Goal: Navigation & Orientation: Find specific page/section

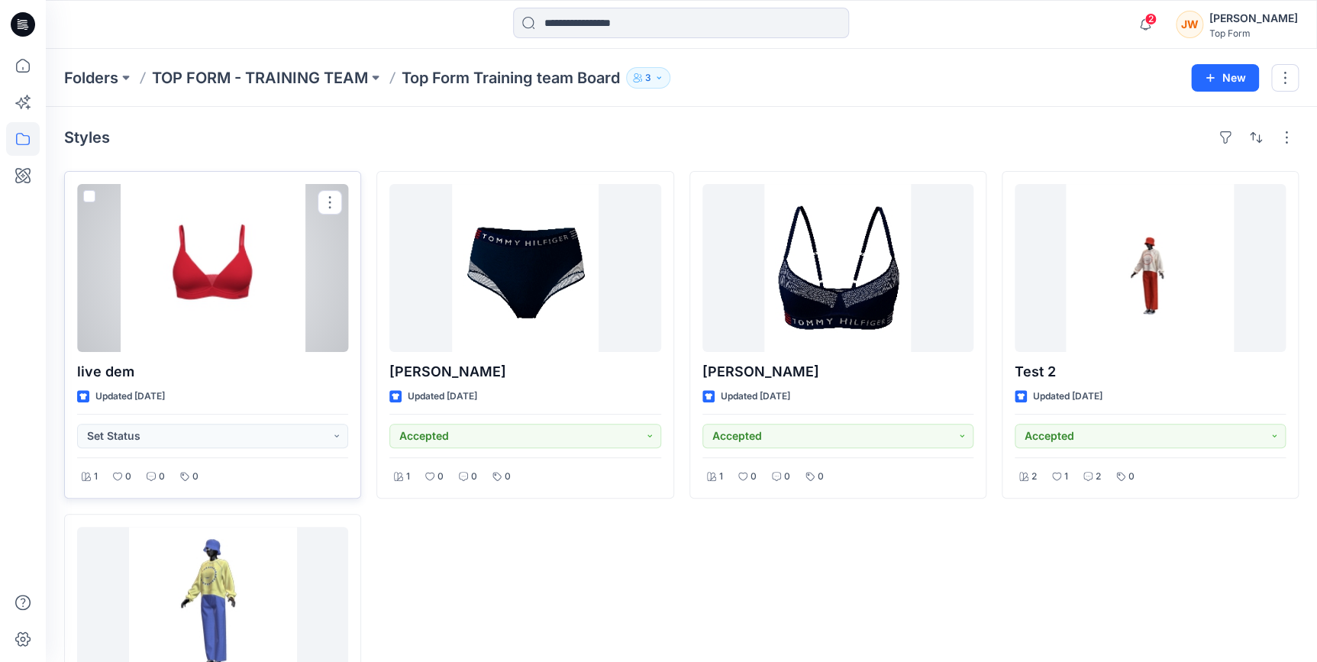
click at [212, 291] on div at bounding box center [212, 268] width 271 height 168
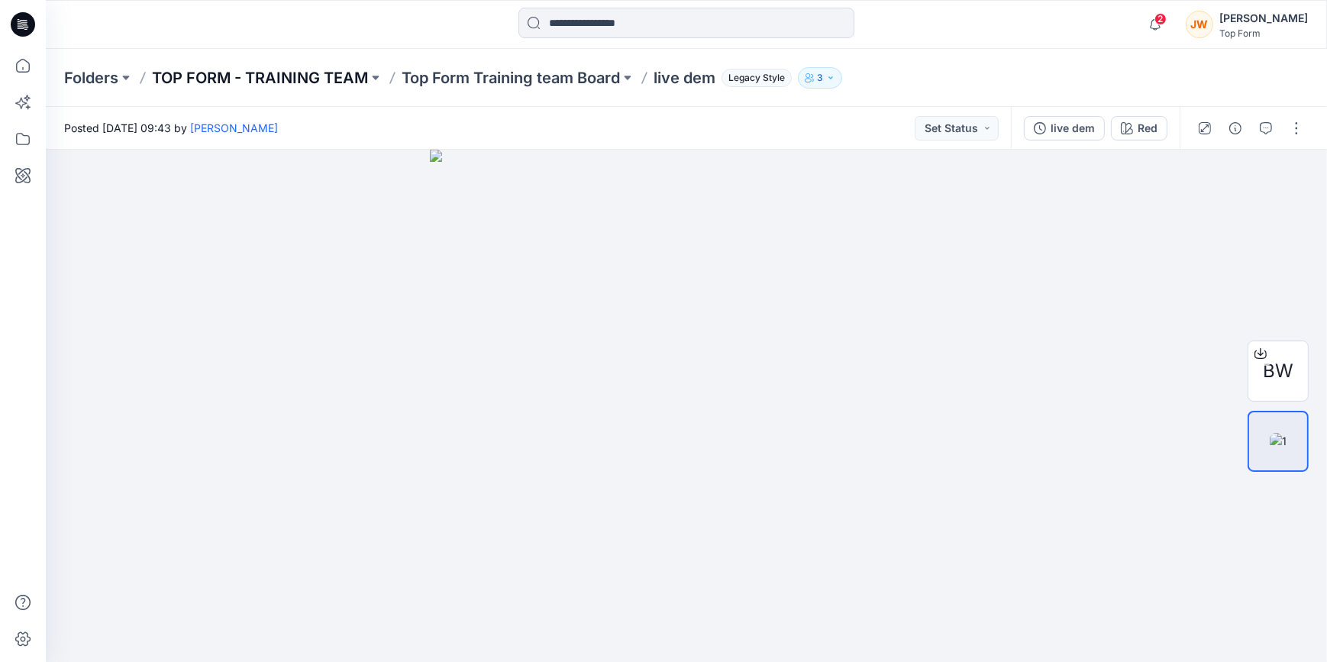
click at [296, 72] on p "TOP FORM - TRAINING TEAM" at bounding box center [260, 77] width 216 height 21
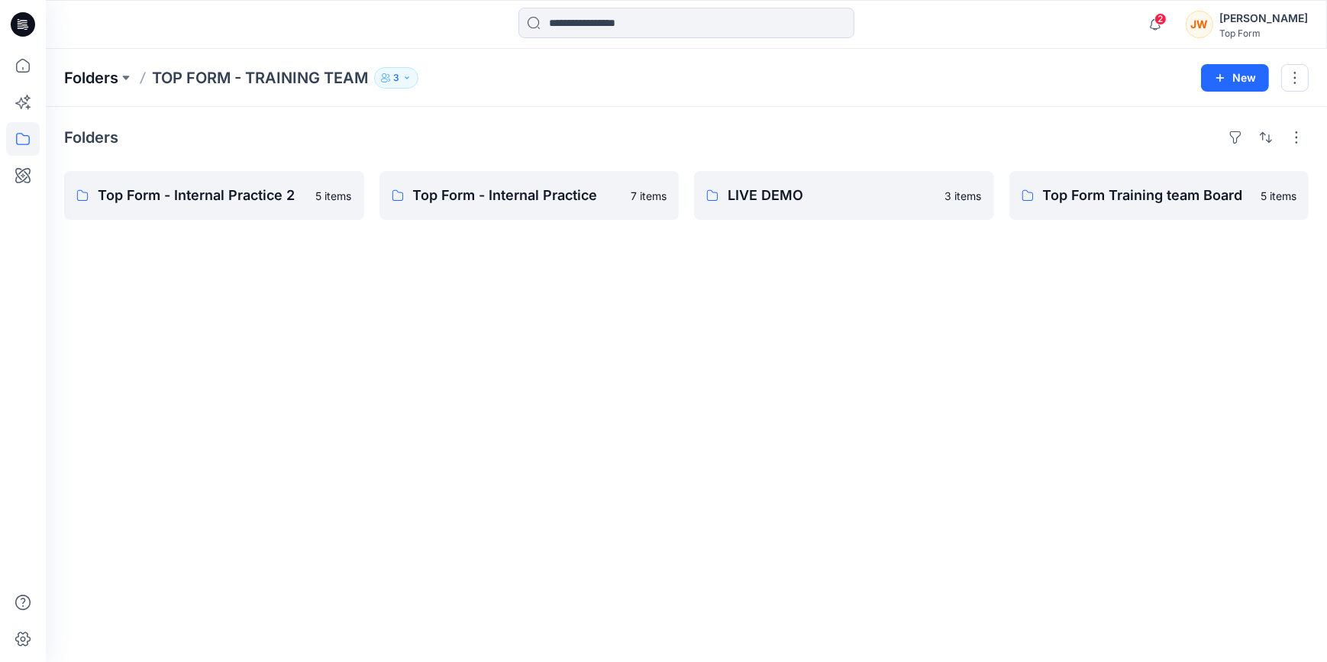
click at [115, 77] on p "Folders" at bounding box center [91, 77] width 54 height 21
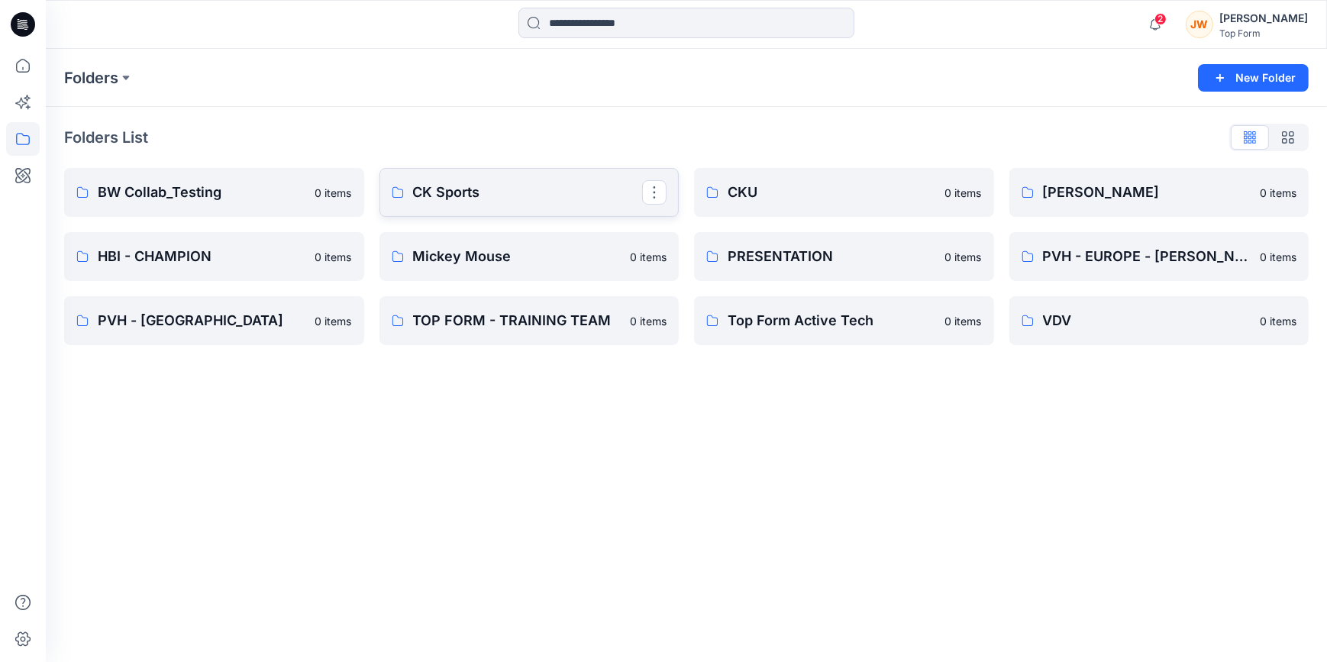
click at [464, 186] on p "CK Sports" at bounding box center [528, 192] width 230 height 21
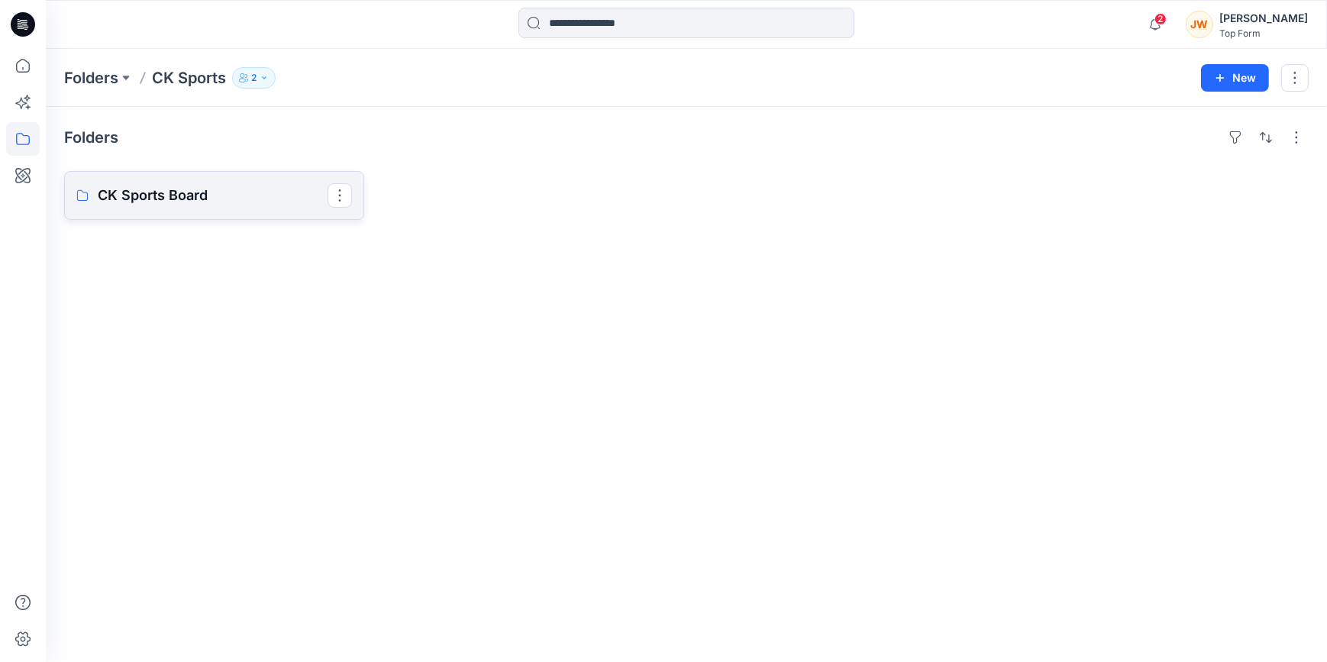
click at [192, 201] on p "CK Sports Board" at bounding box center [213, 195] width 230 height 21
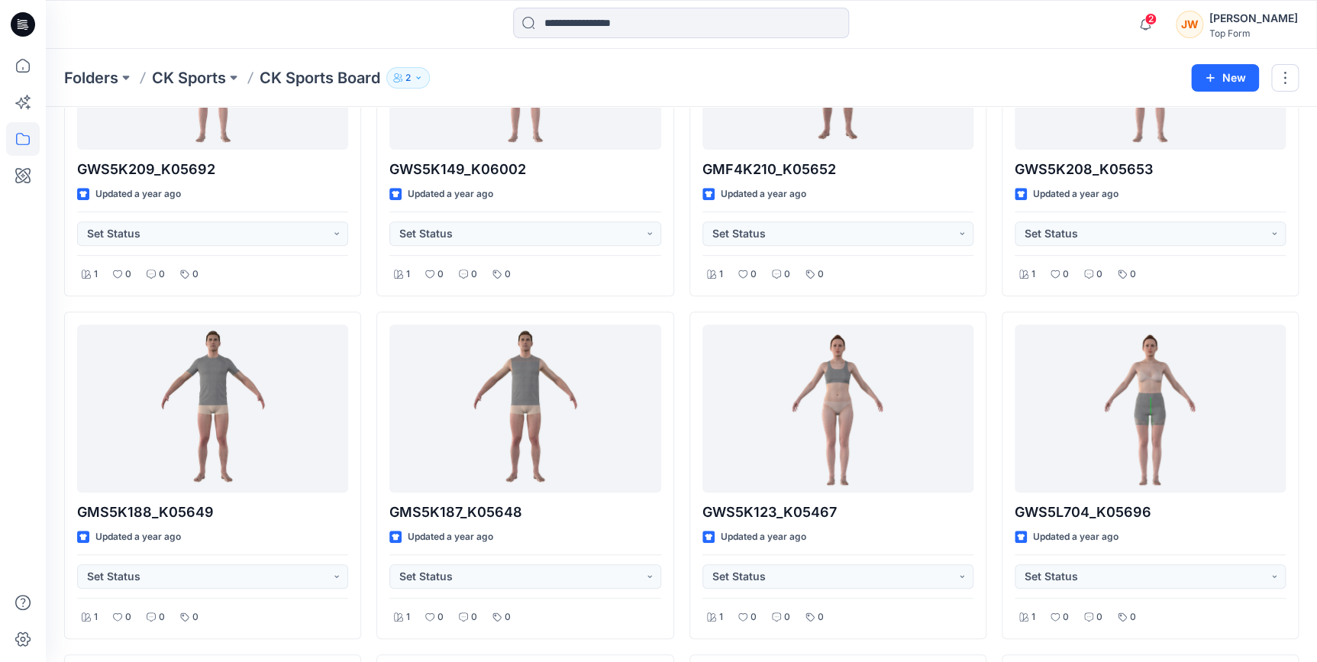
scroll to position [192, 0]
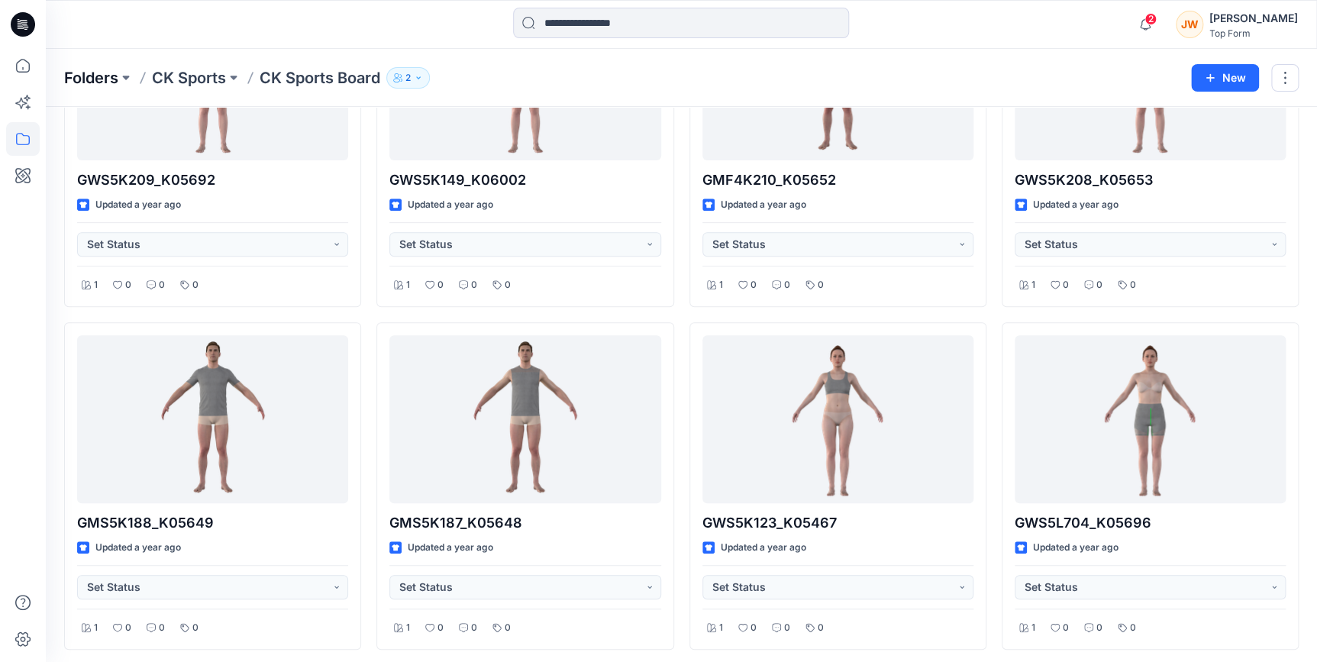
click at [92, 83] on p "Folders" at bounding box center [91, 77] width 54 height 21
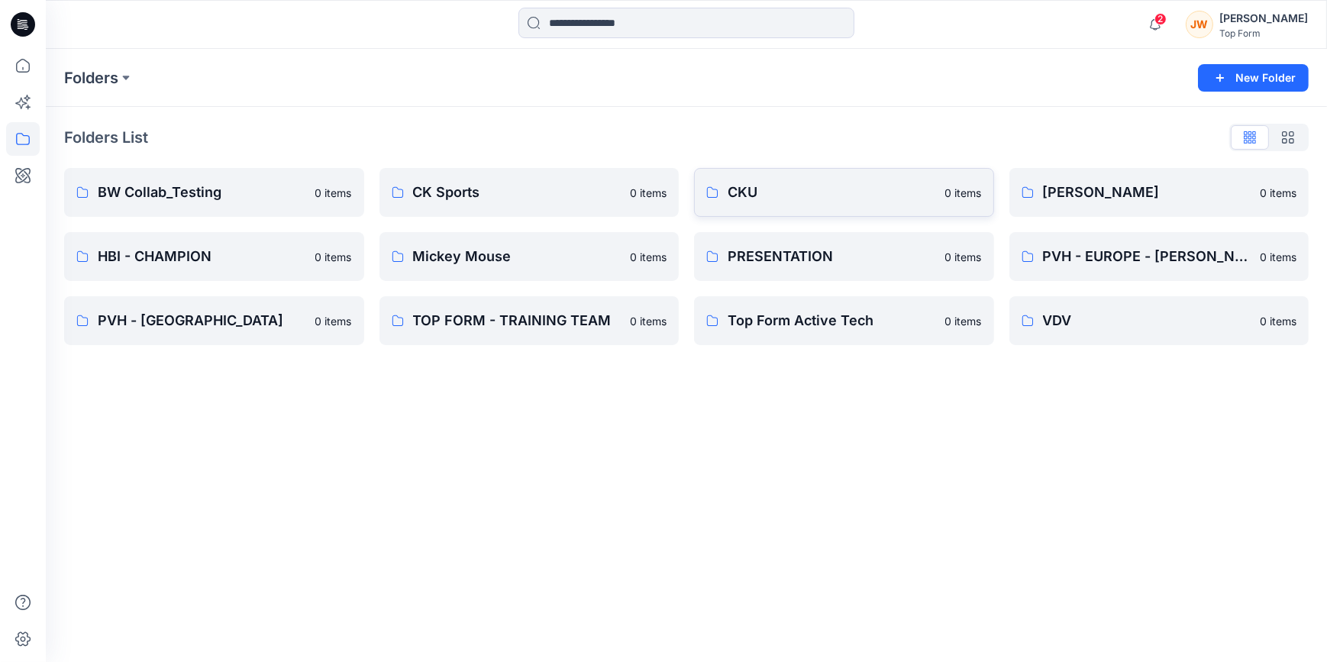
click at [803, 199] on p "CKU" at bounding box center [832, 192] width 208 height 21
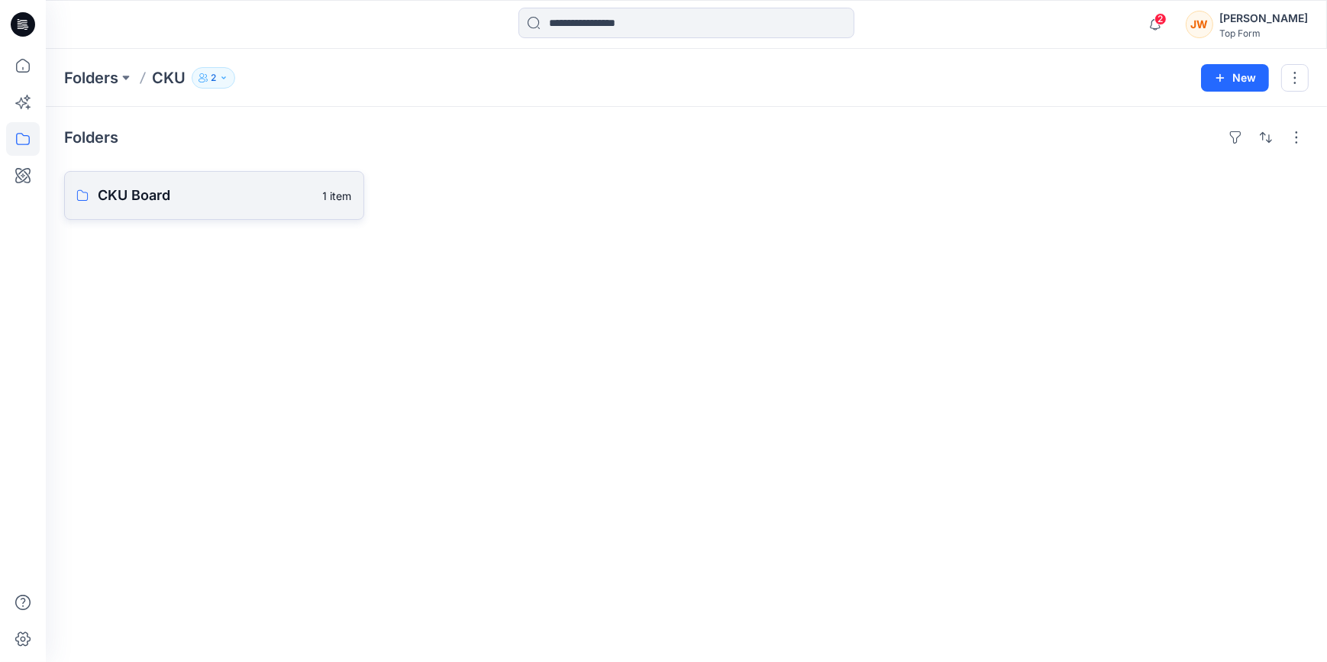
click at [204, 214] on link "CKU Board 1 item" at bounding box center [214, 195] width 300 height 49
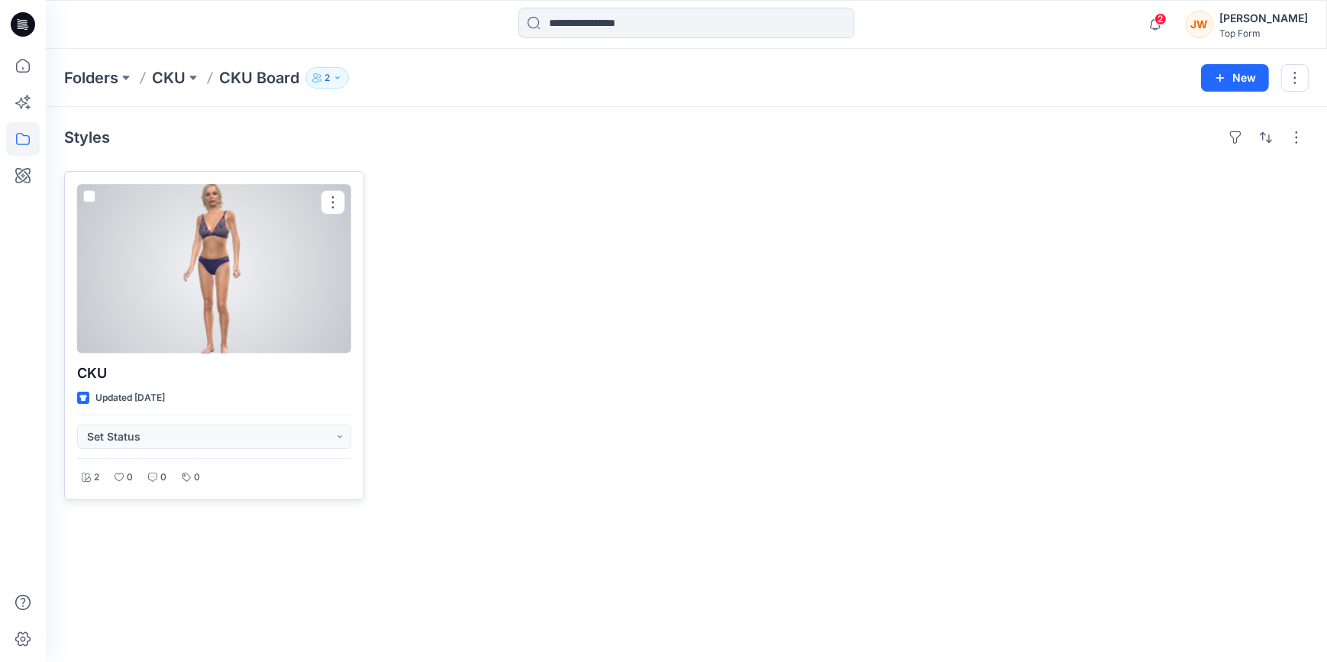
click at [252, 321] on div at bounding box center [214, 269] width 274 height 170
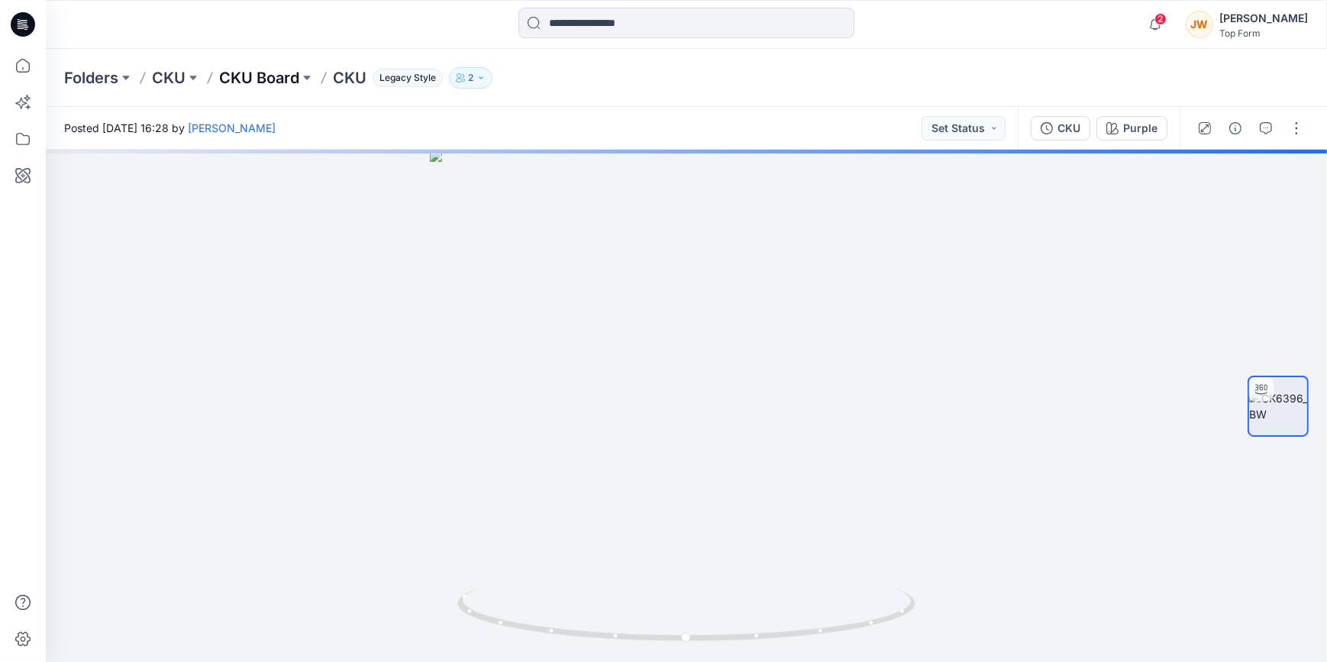
click at [222, 72] on p "CKU Board" at bounding box center [259, 77] width 80 height 21
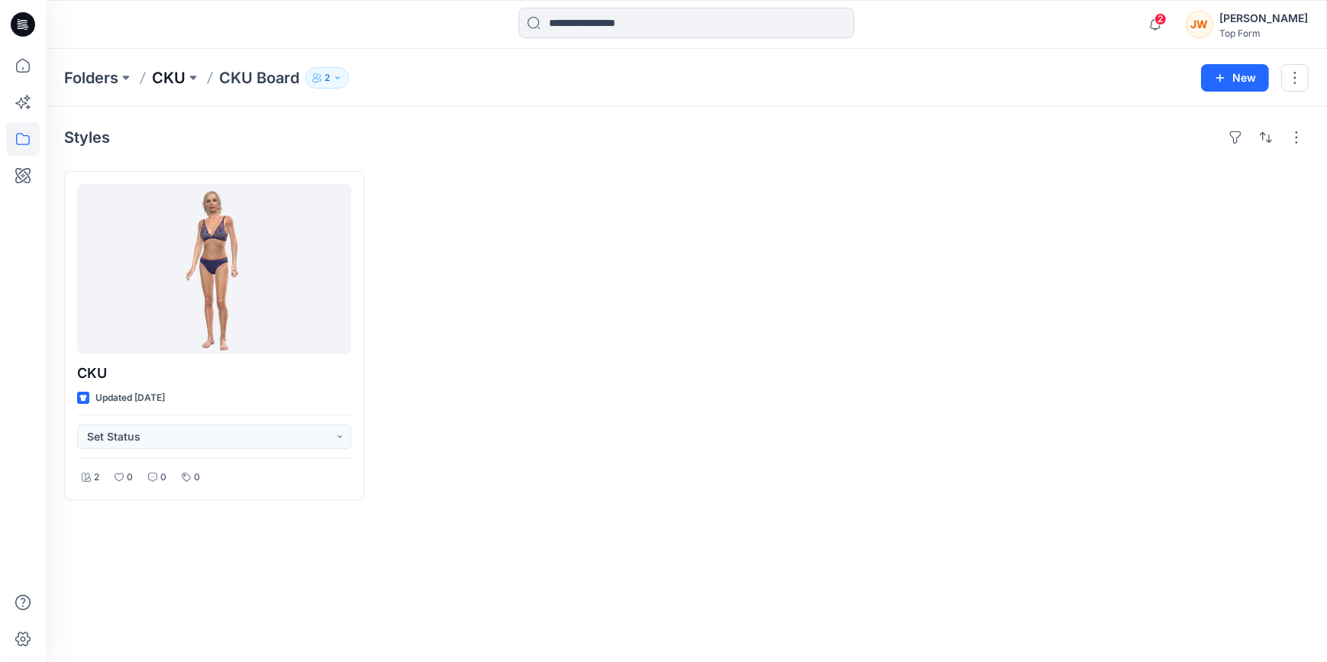
click at [183, 73] on p "CKU" at bounding box center [169, 77] width 34 height 21
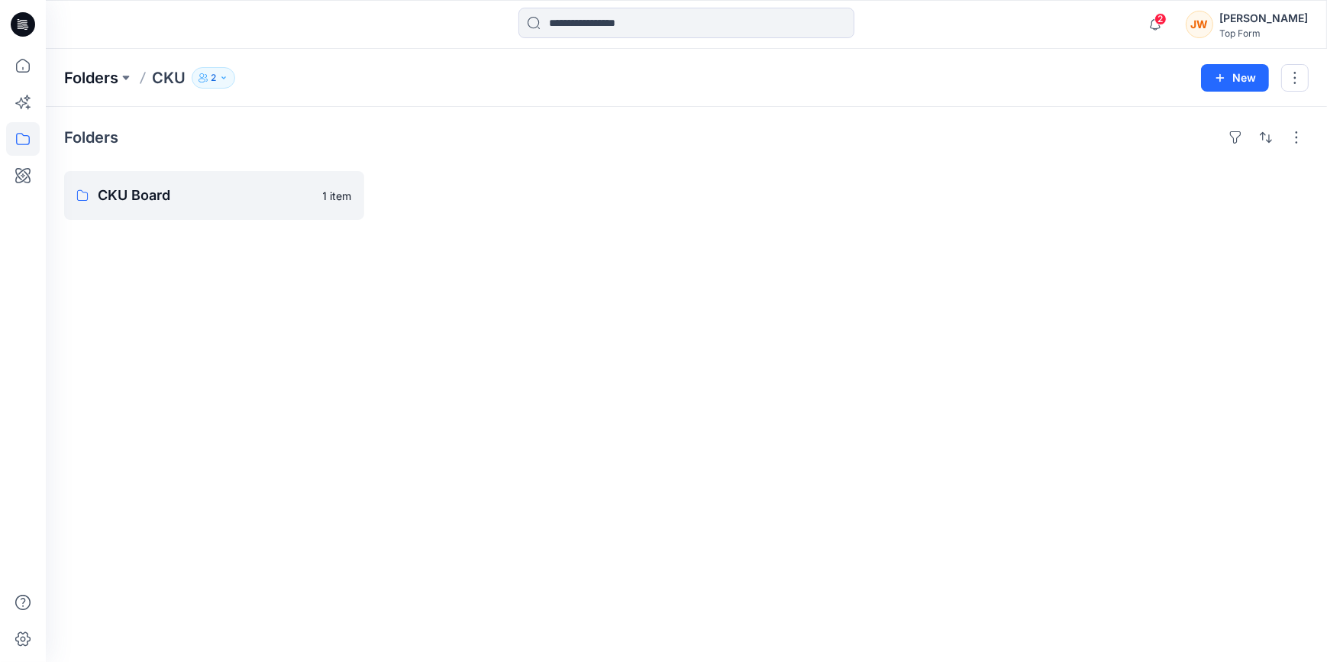
click at [98, 83] on p "Folders" at bounding box center [91, 77] width 54 height 21
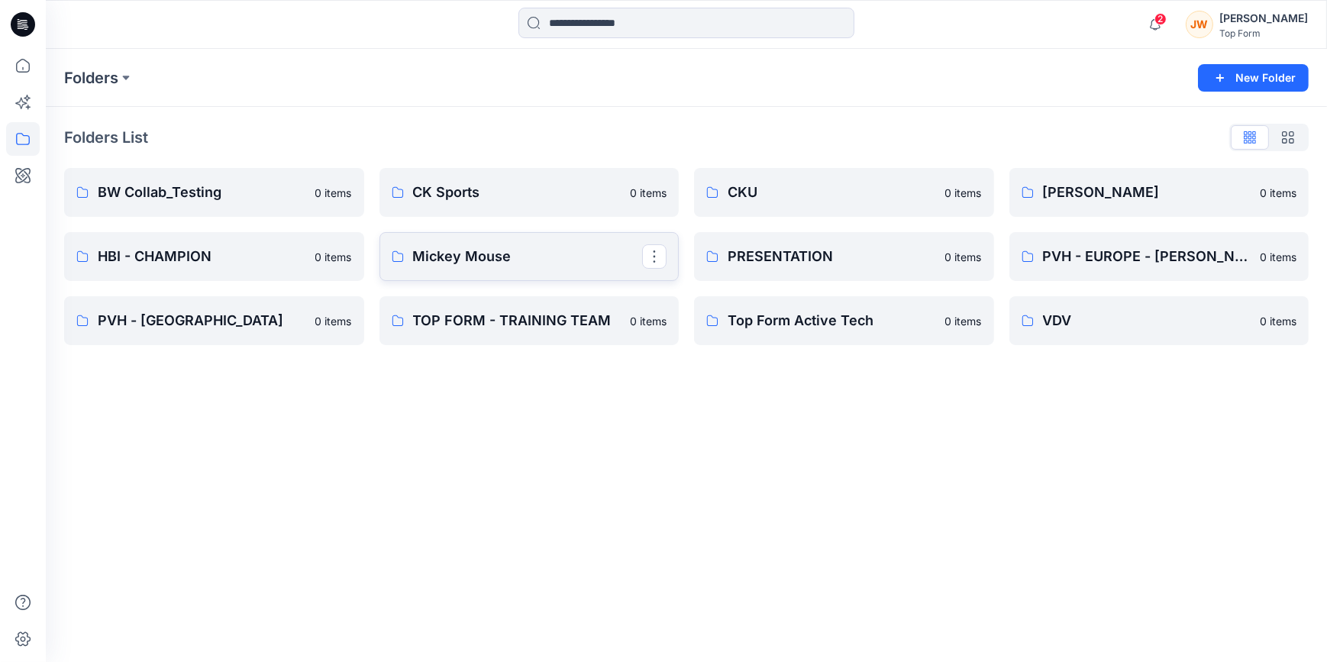
click at [519, 256] on p "Mickey Mouse" at bounding box center [528, 256] width 230 height 21
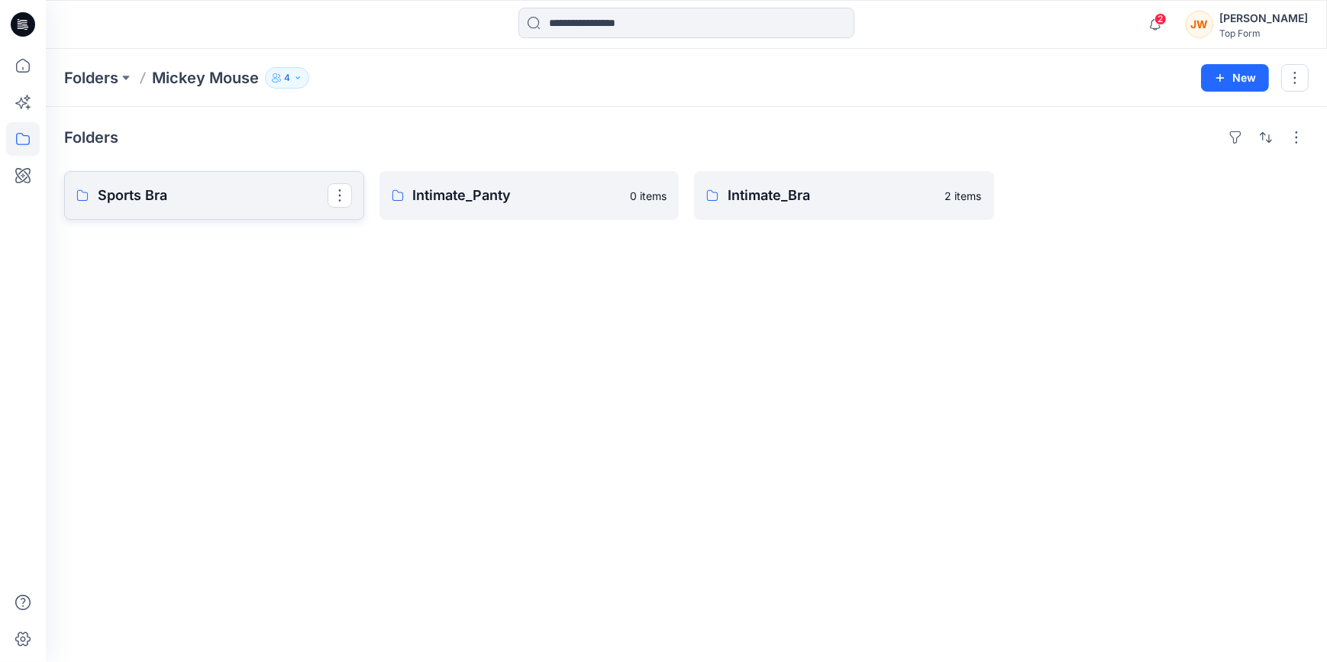
click at [207, 199] on p "Sports Bra" at bounding box center [213, 195] width 230 height 21
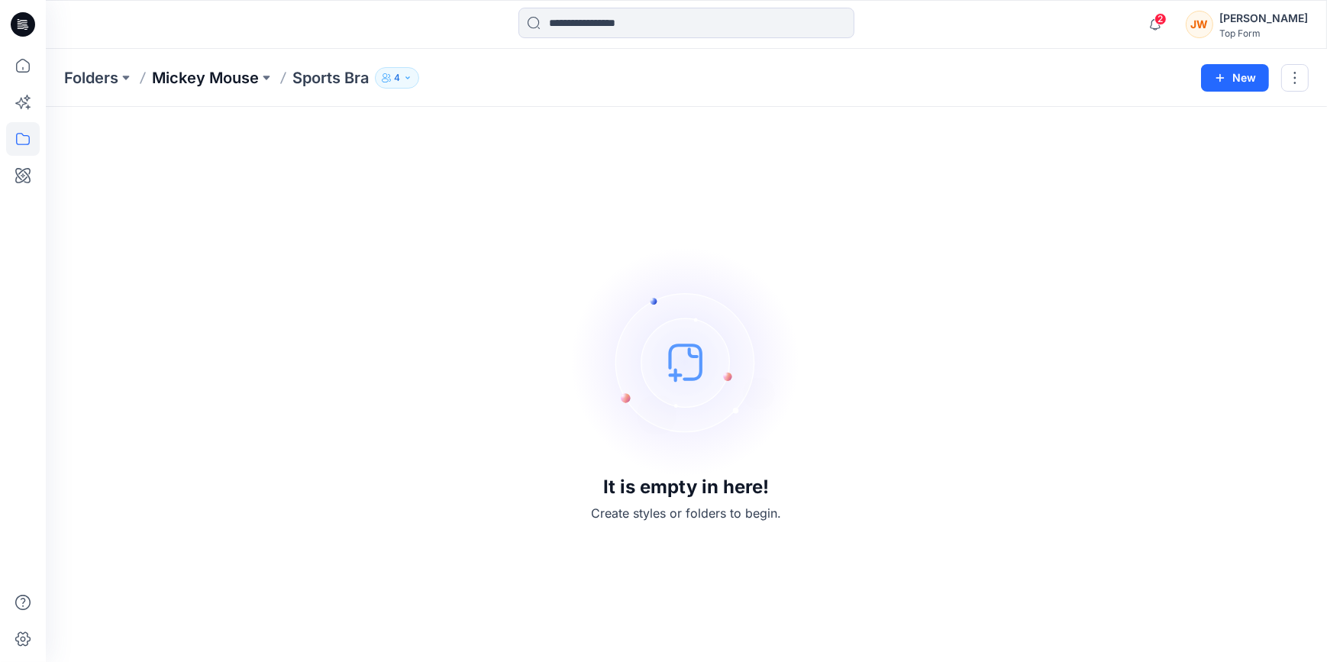
click at [246, 72] on p "Mickey Mouse" at bounding box center [205, 77] width 107 height 21
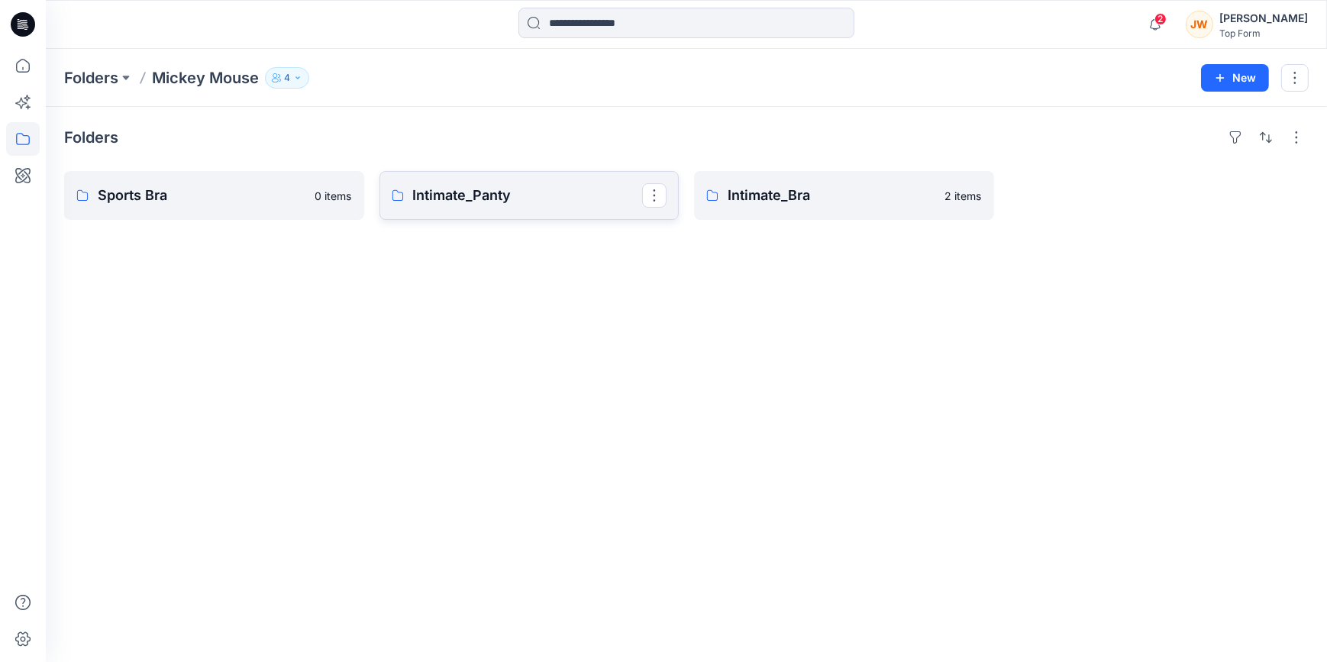
click at [554, 189] on p "Intimate_Panty" at bounding box center [528, 195] width 230 height 21
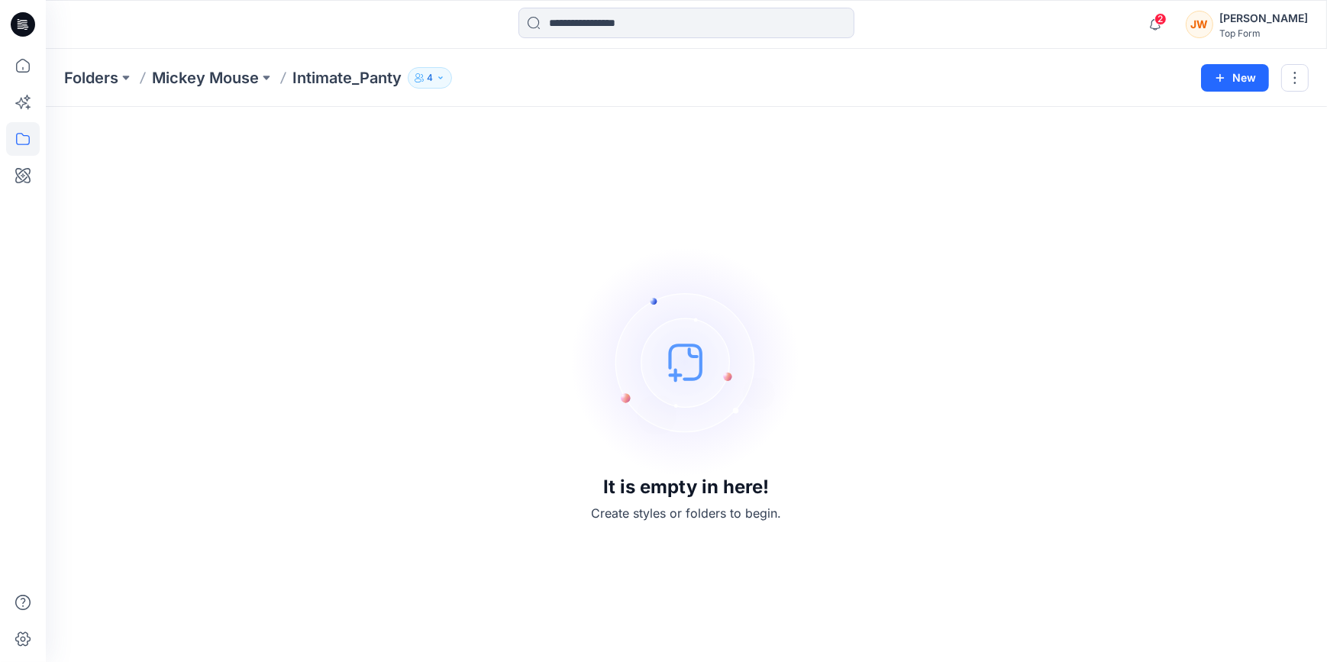
click at [189, 71] on p "Mickey Mouse" at bounding box center [205, 77] width 107 height 21
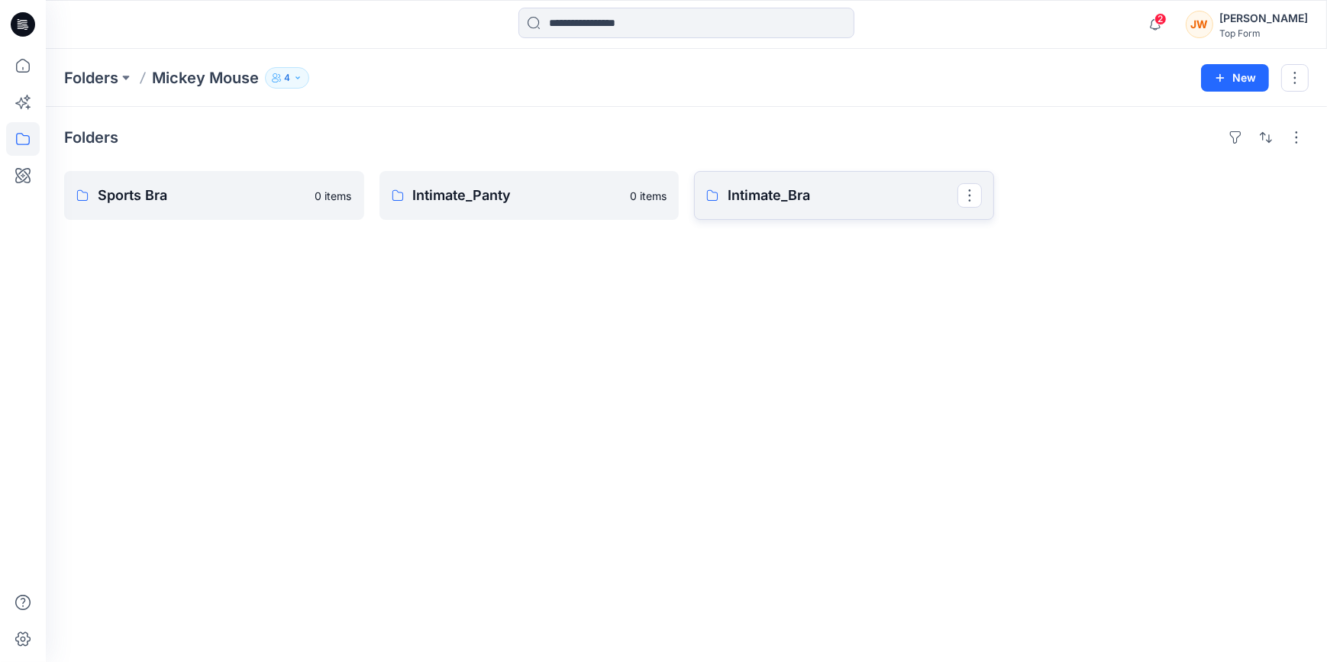
click at [771, 201] on p "Intimate_Bra" at bounding box center [843, 195] width 230 height 21
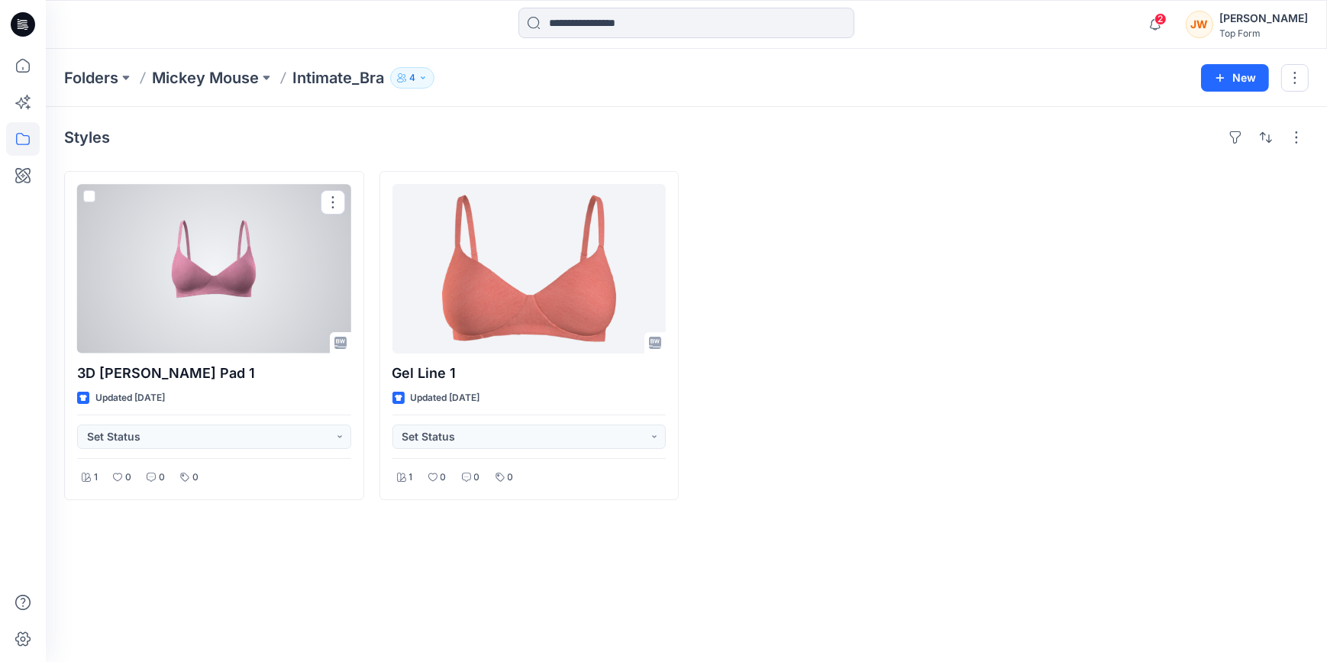
click at [237, 305] on div at bounding box center [214, 269] width 274 height 170
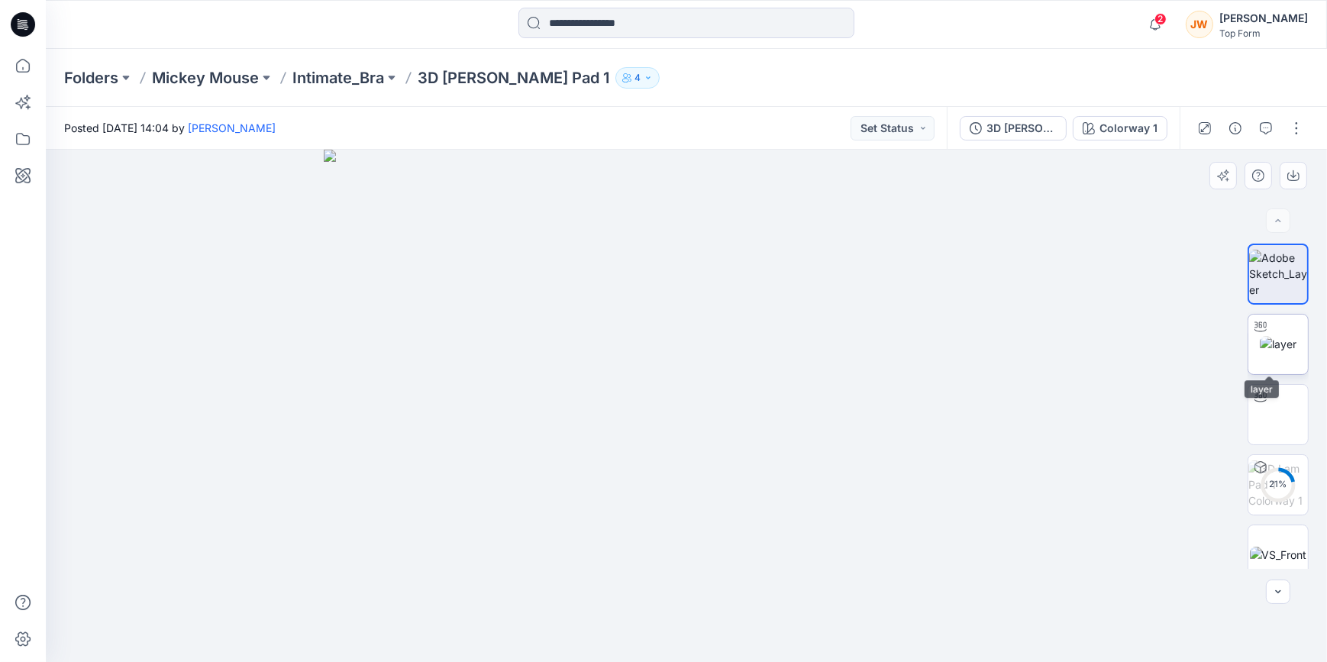
click at [1260, 352] on img at bounding box center [1278, 344] width 37 height 16
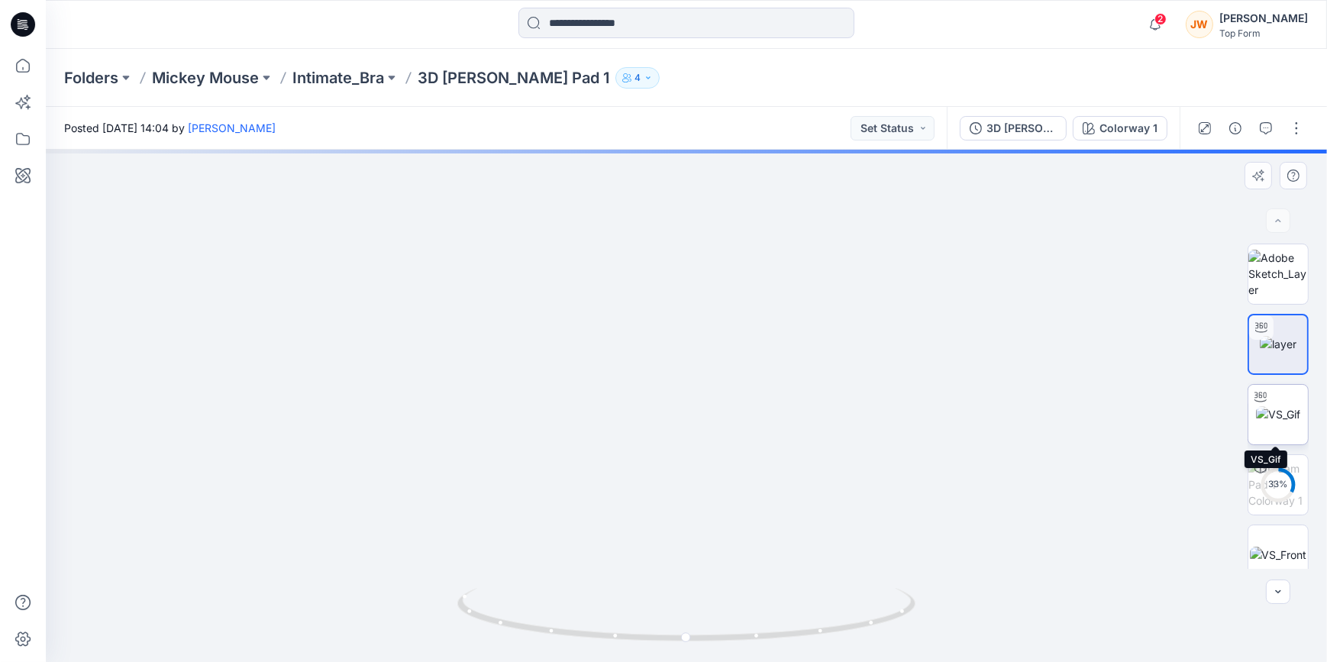
click at [1267, 416] on img at bounding box center [1278, 414] width 44 height 16
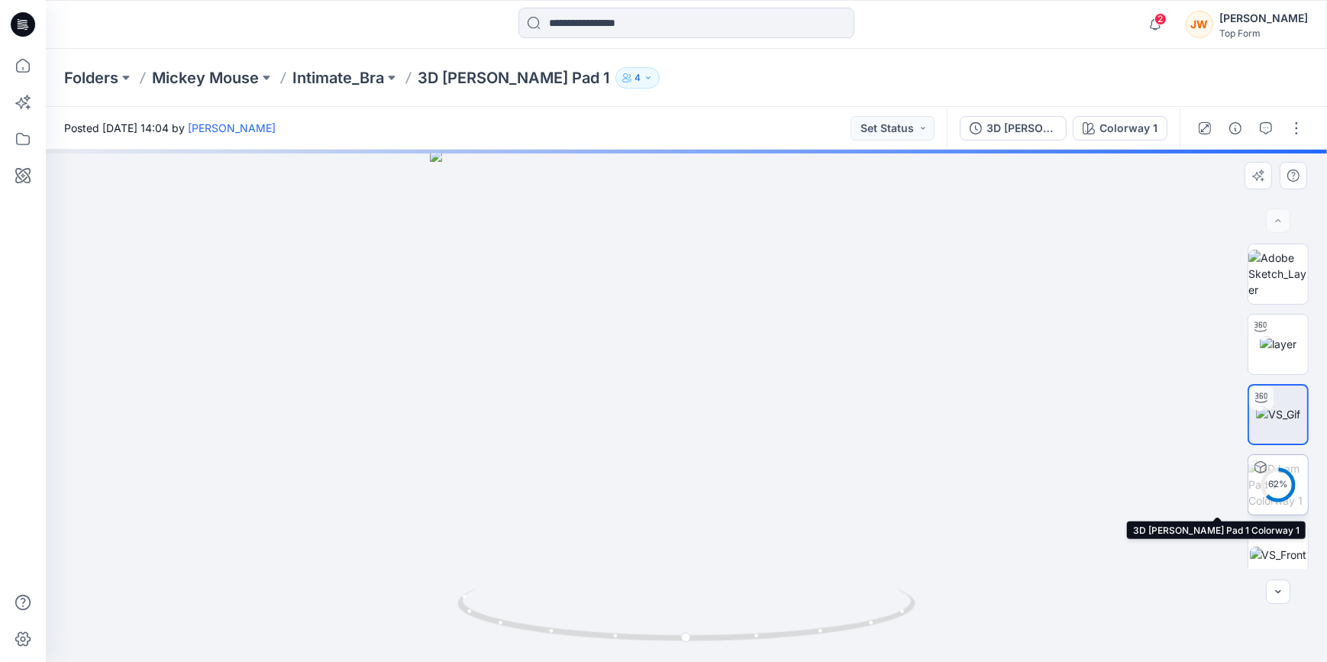
click at [1289, 499] on icon at bounding box center [1278, 485] width 37 height 37
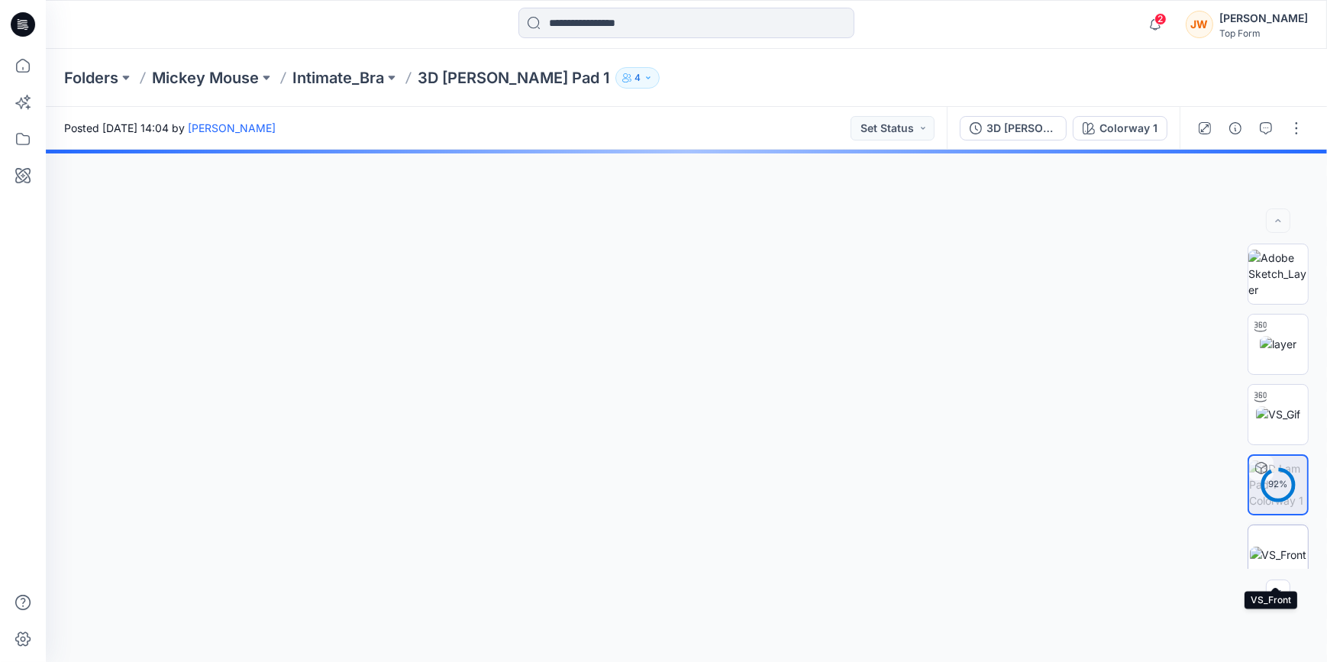
click at [1284, 554] on img at bounding box center [1278, 555] width 57 height 16
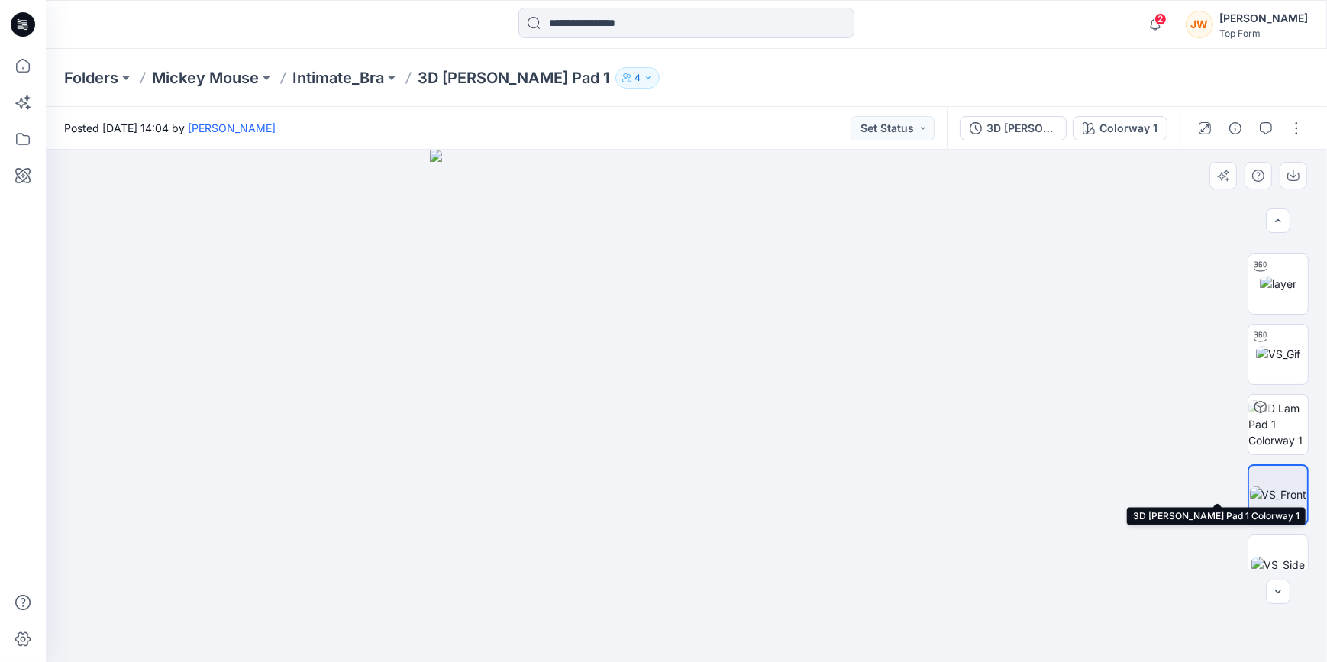
scroll to position [157, 0]
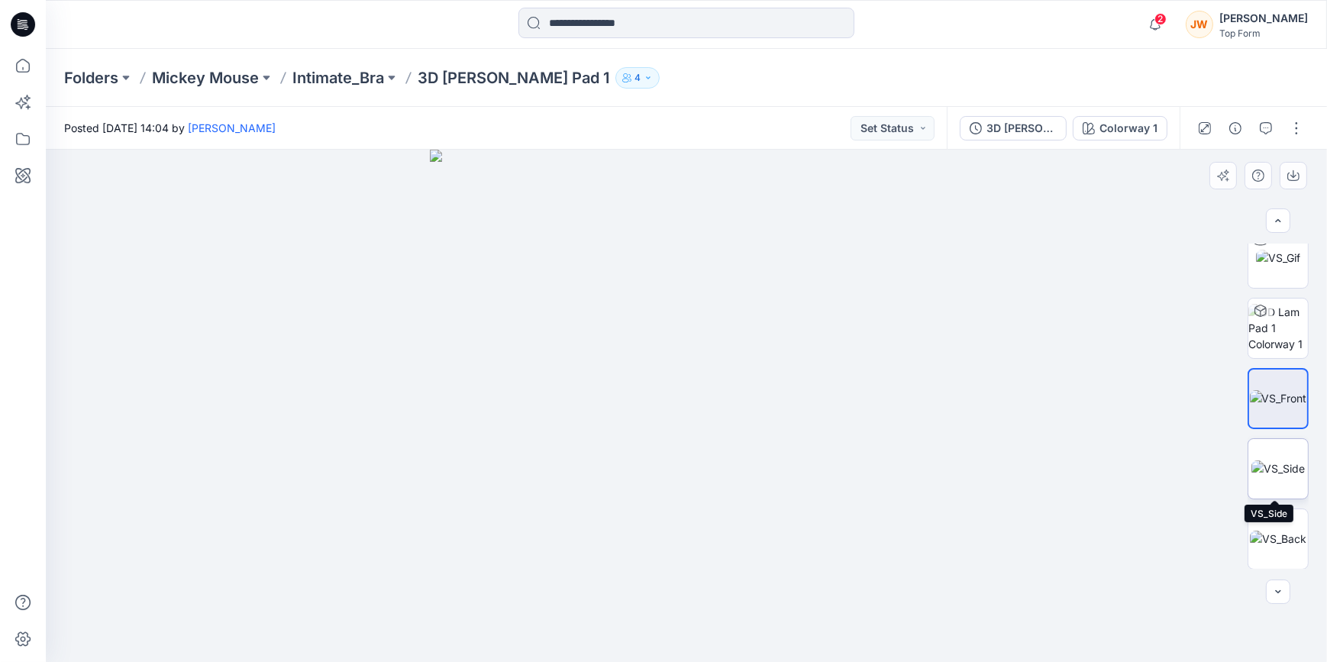
click at [1281, 464] on img at bounding box center [1278, 468] width 53 height 16
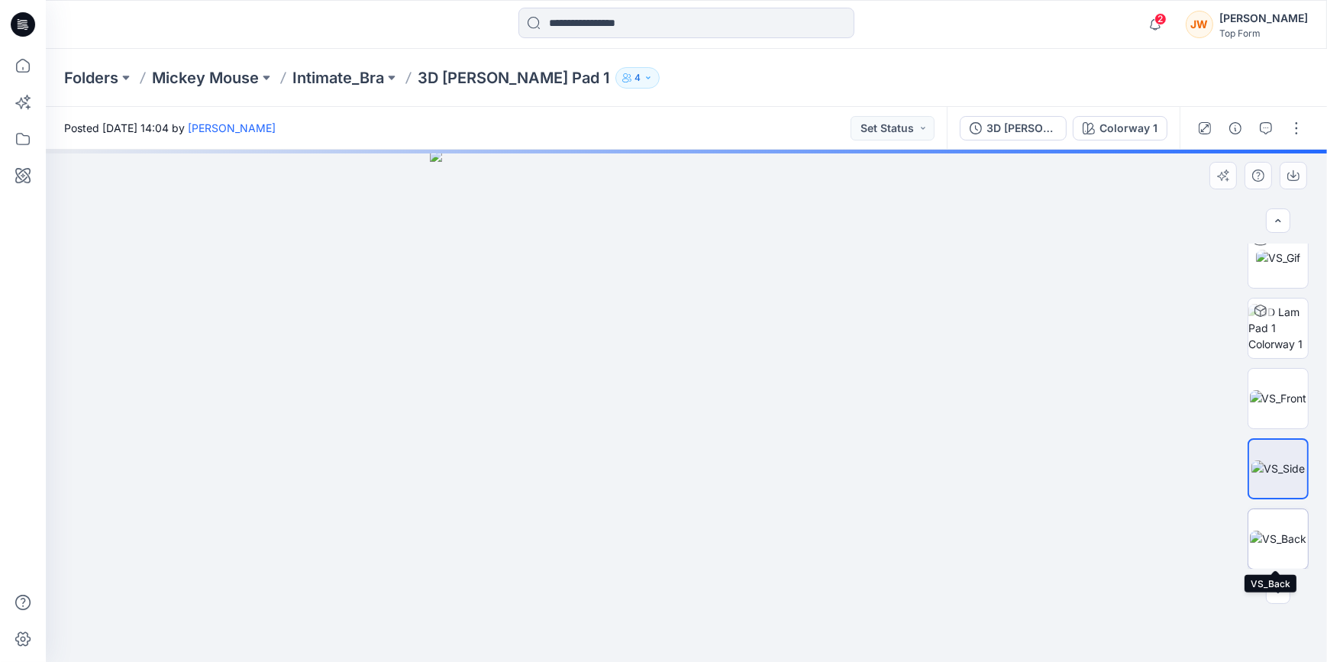
click at [1283, 535] on img at bounding box center [1278, 539] width 57 height 16
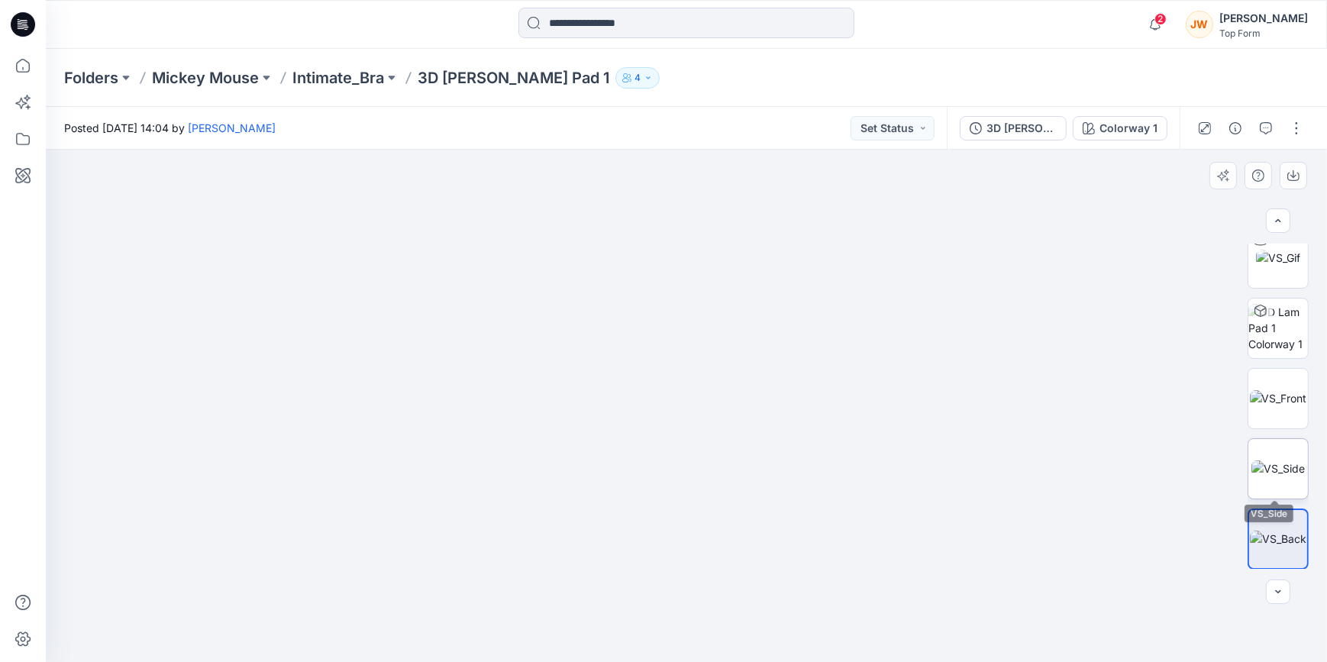
click at [1297, 469] on img at bounding box center [1278, 468] width 53 height 16
click at [1260, 395] on img at bounding box center [1278, 398] width 57 height 16
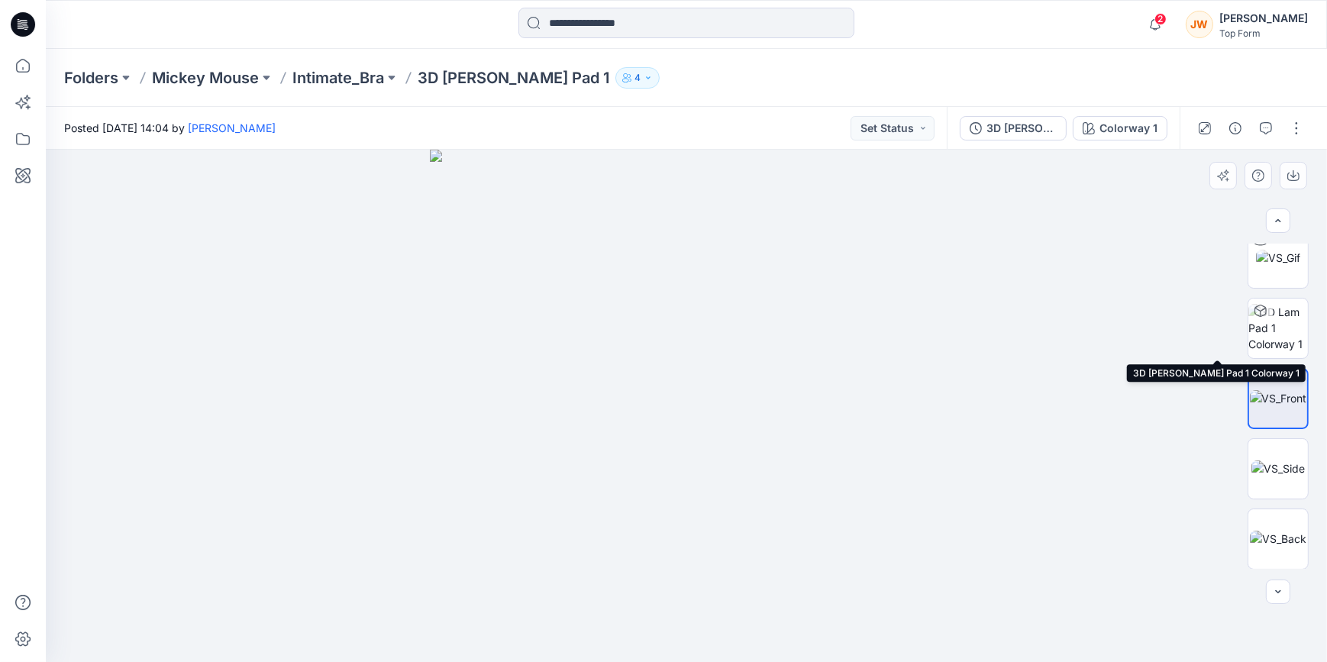
drag, startPoint x: 1275, startPoint y: 330, endPoint x: 1246, endPoint y: 380, distance: 57.5
click at [1275, 330] on img at bounding box center [1279, 328] width 60 height 48
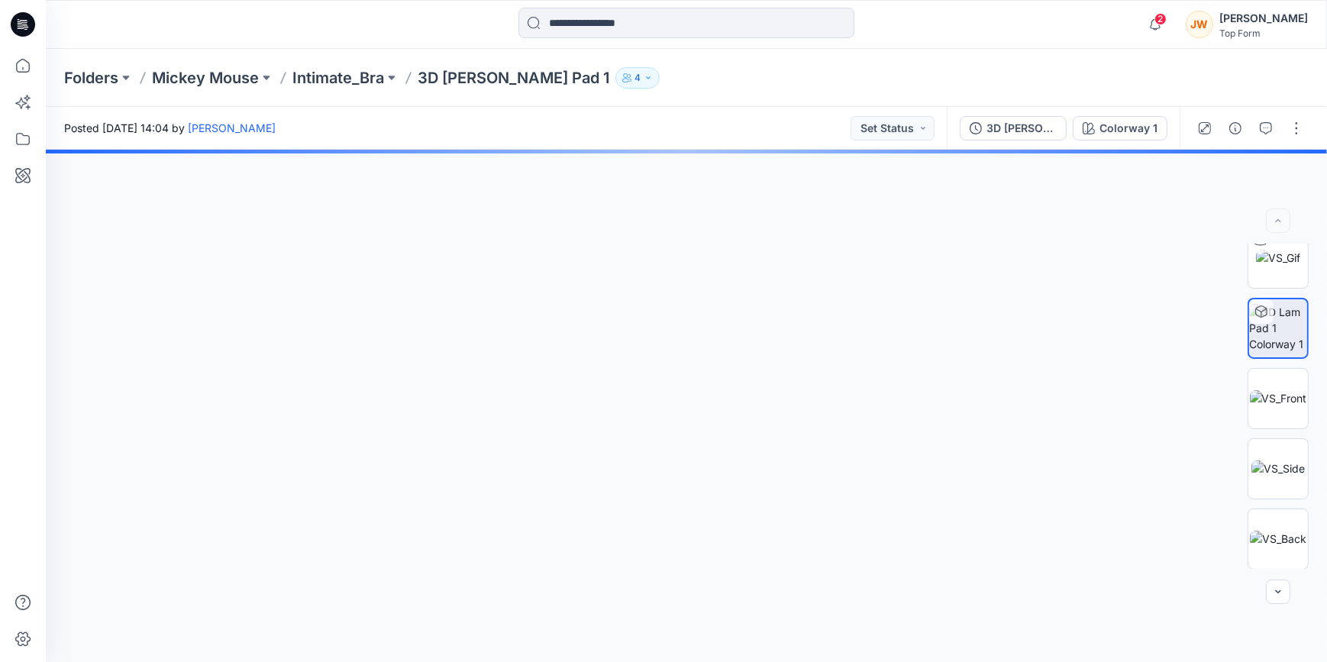
scroll to position [0, 0]
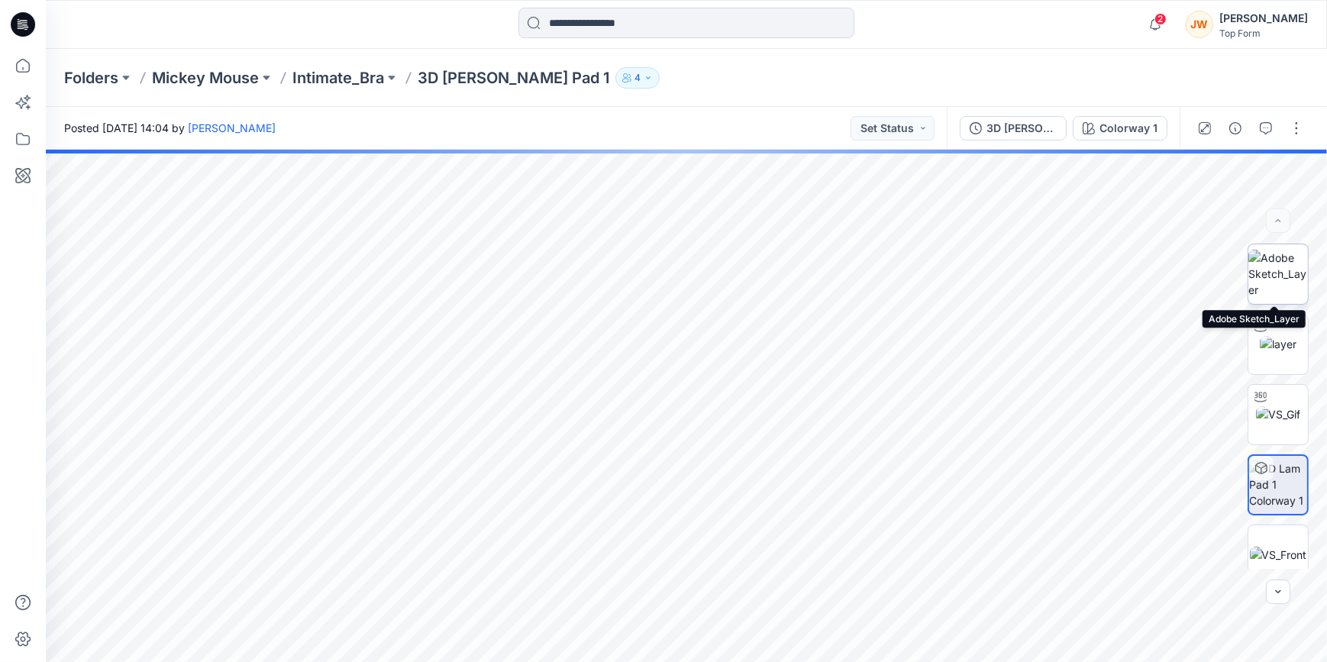
click at [1277, 257] on img at bounding box center [1279, 274] width 60 height 48
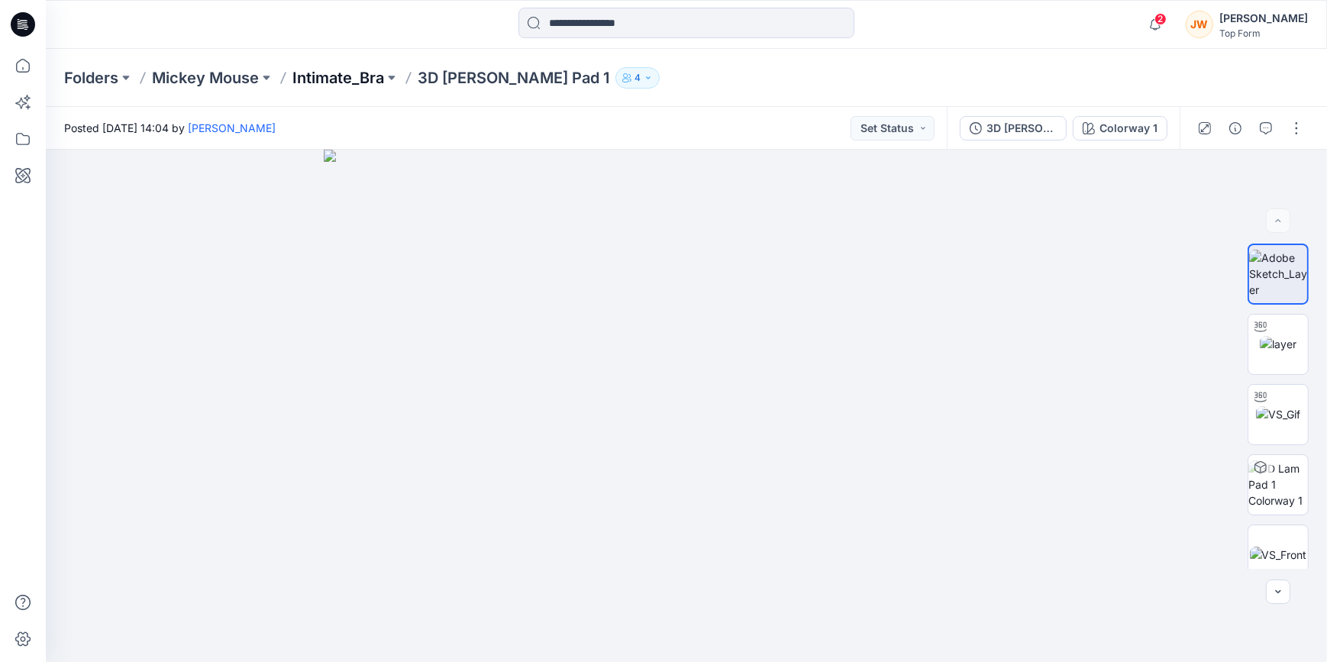
click at [338, 79] on p "Intimate_Bra" at bounding box center [338, 77] width 92 height 21
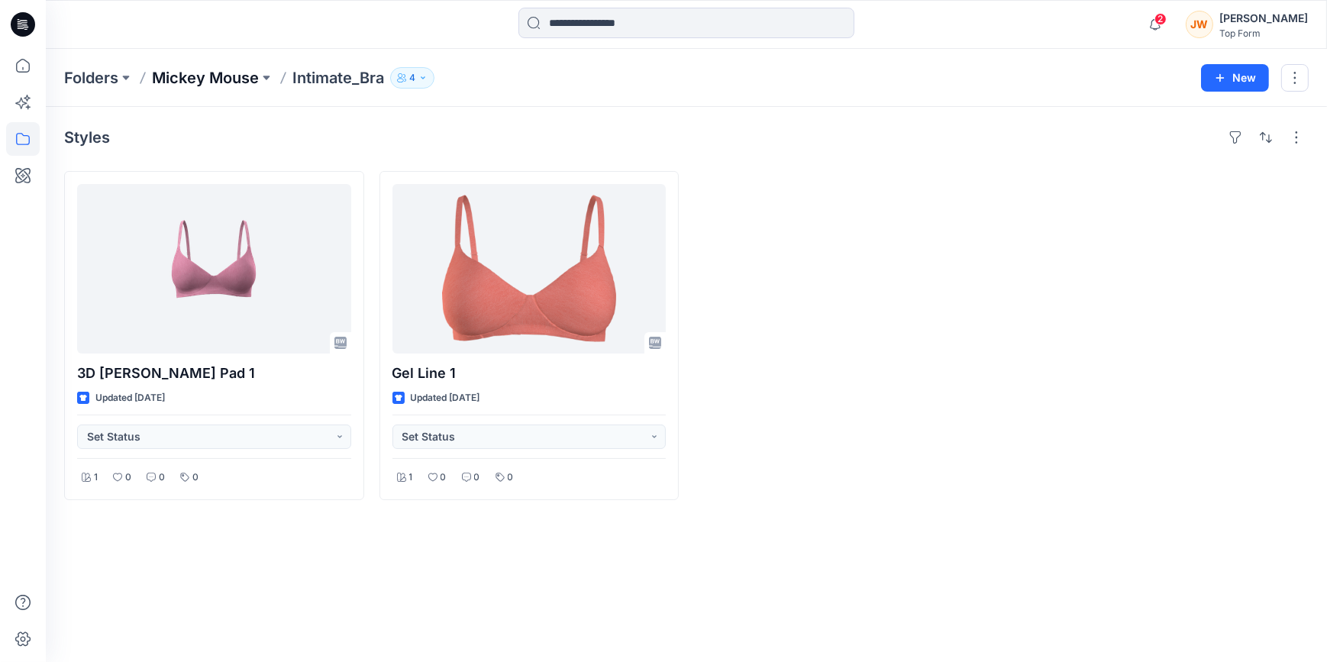
click at [218, 69] on p "Mickey Mouse" at bounding box center [205, 77] width 107 height 21
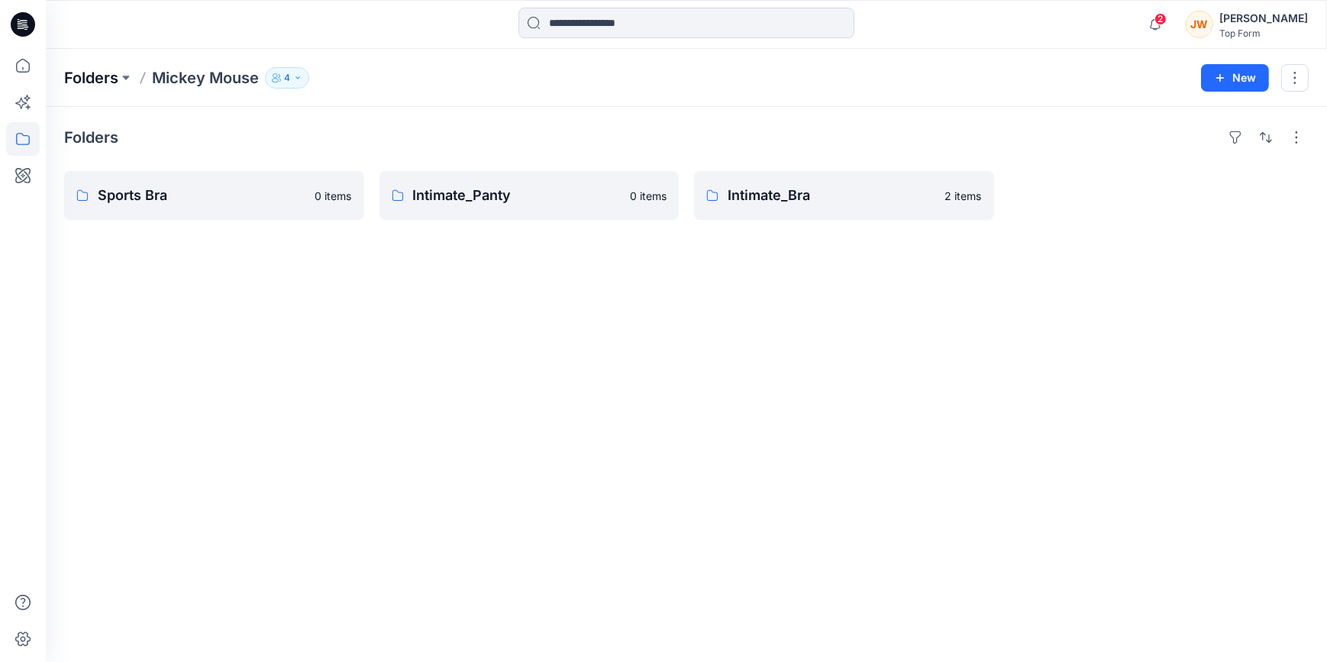
click at [108, 81] on p "Folders" at bounding box center [91, 77] width 54 height 21
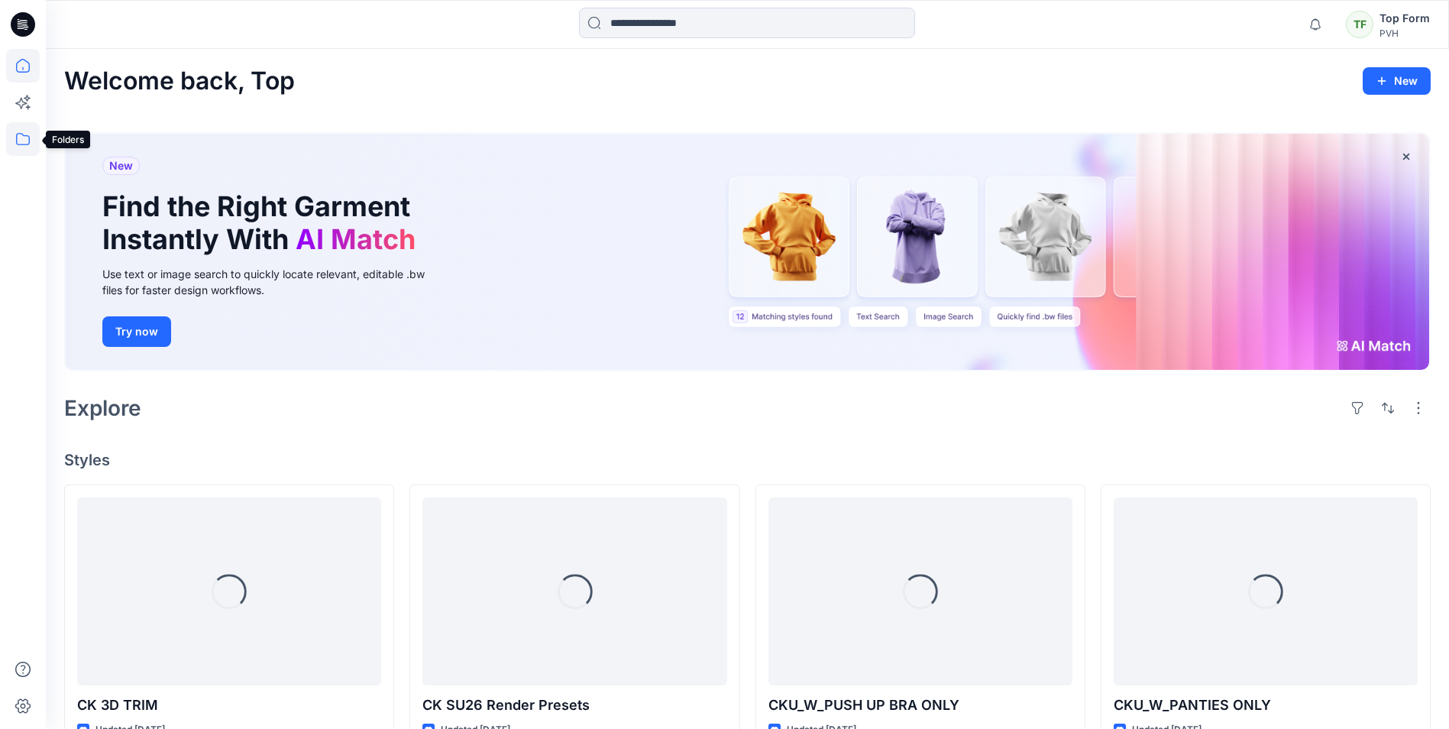
click at [27, 137] on icon at bounding box center [23, 139] width 34 height 34
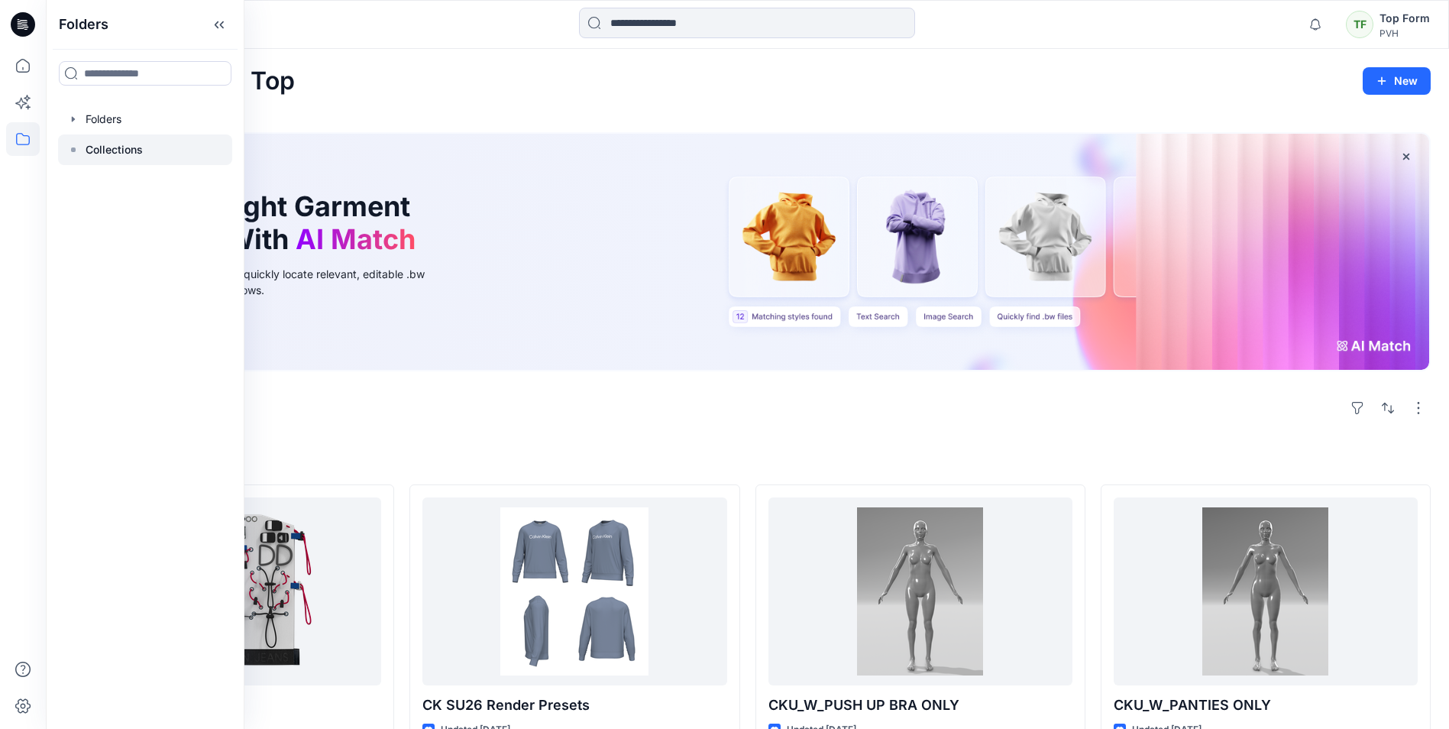
click at [132, 152] on p "Collections" at bounding box center [114, 150] width 57 height 18
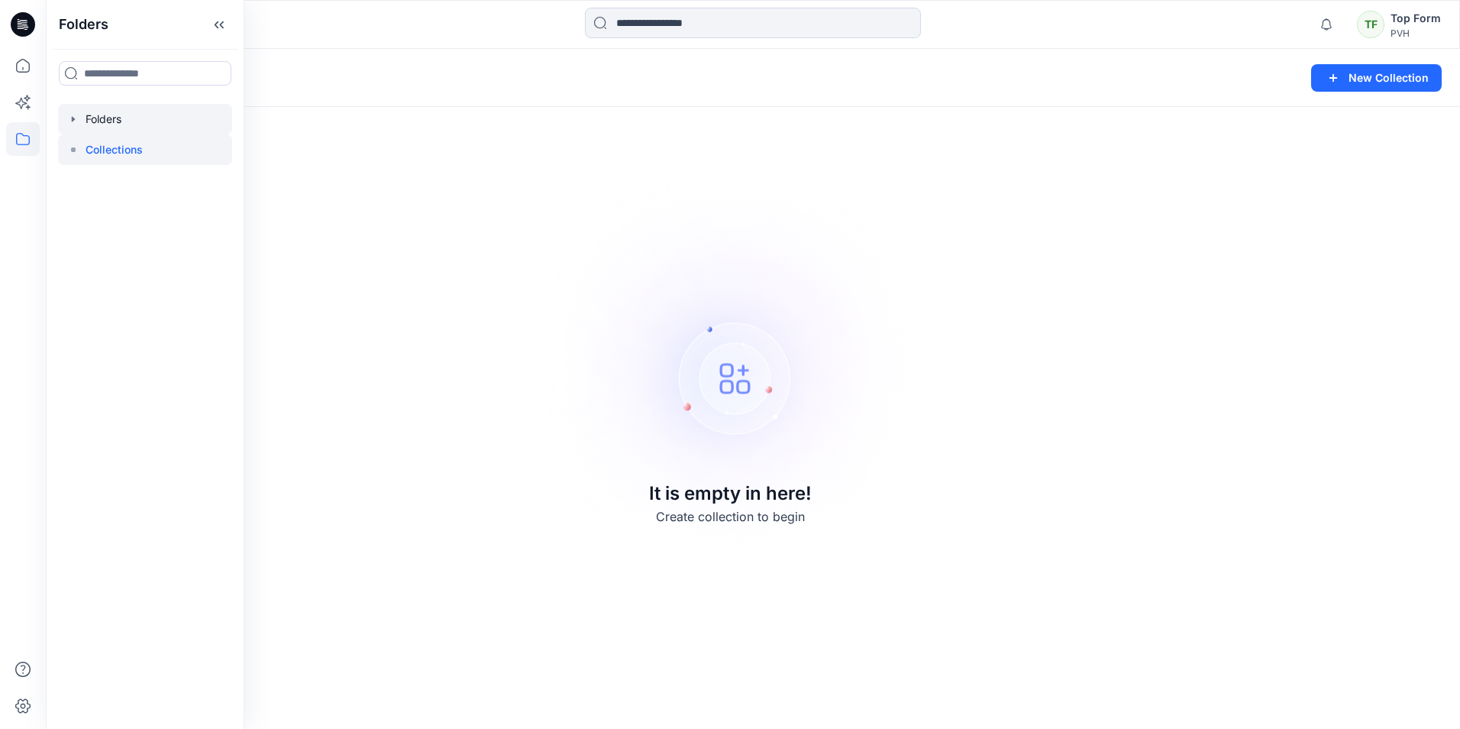
click at [84, 118] on div at bounding box center [145, 119] width 174 height 31
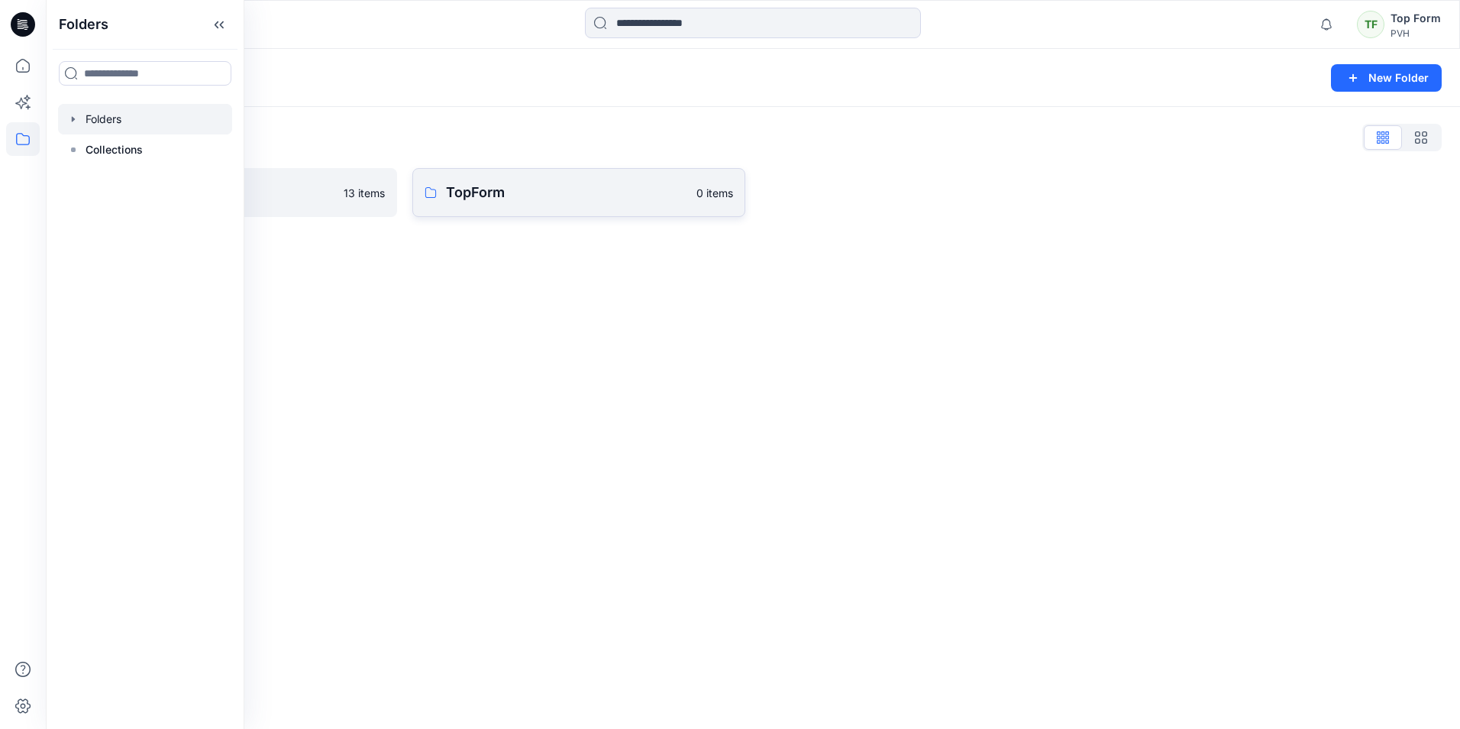
click at [558, 201] on p "TopForm" at bounding box center [566, 192] width 241 height 21
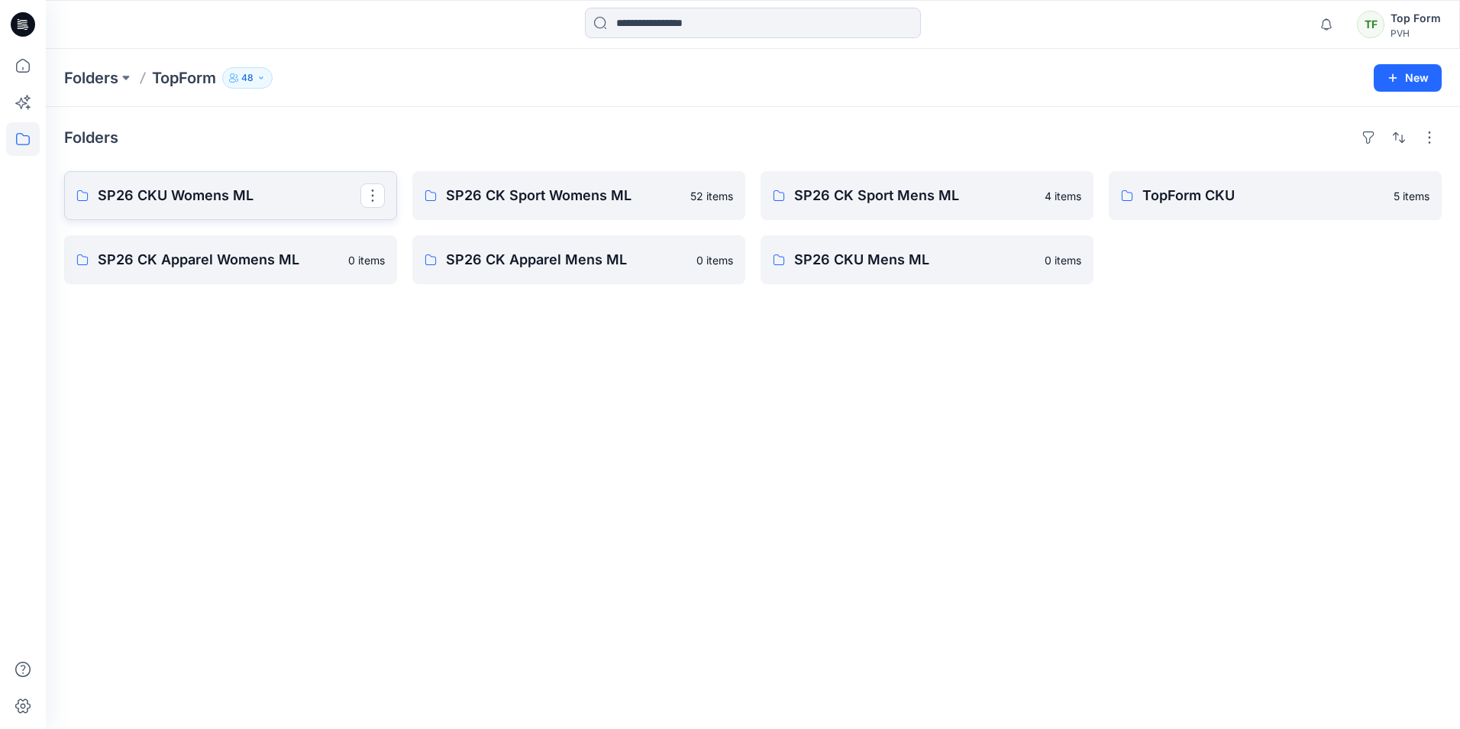
click at [260, 202] on p "SP26 CKU Womens ML" at bounding box center [229, 195] width 263 height 21
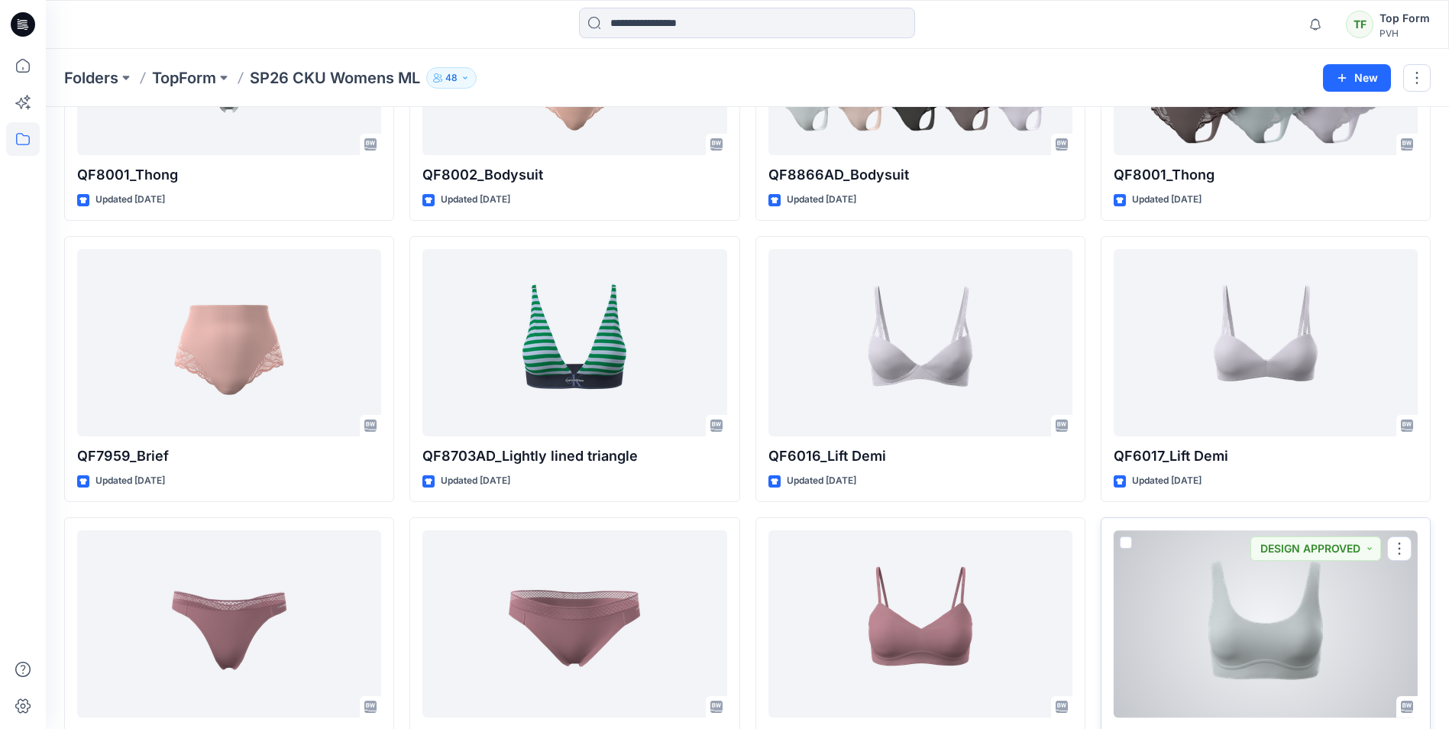
scroll to position [1058, 0]
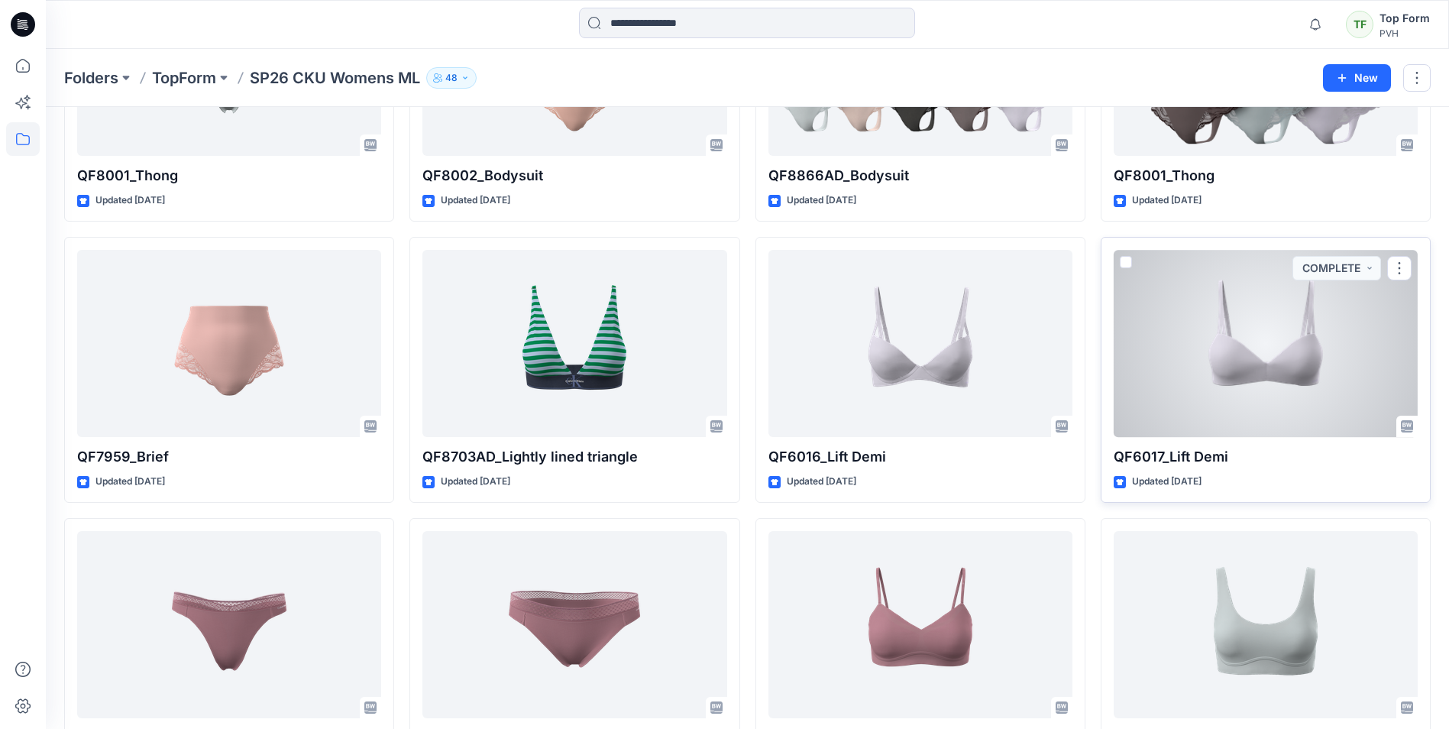
click at [1297, 400] on div at bounding box center [1265, 343] width 304 height 187
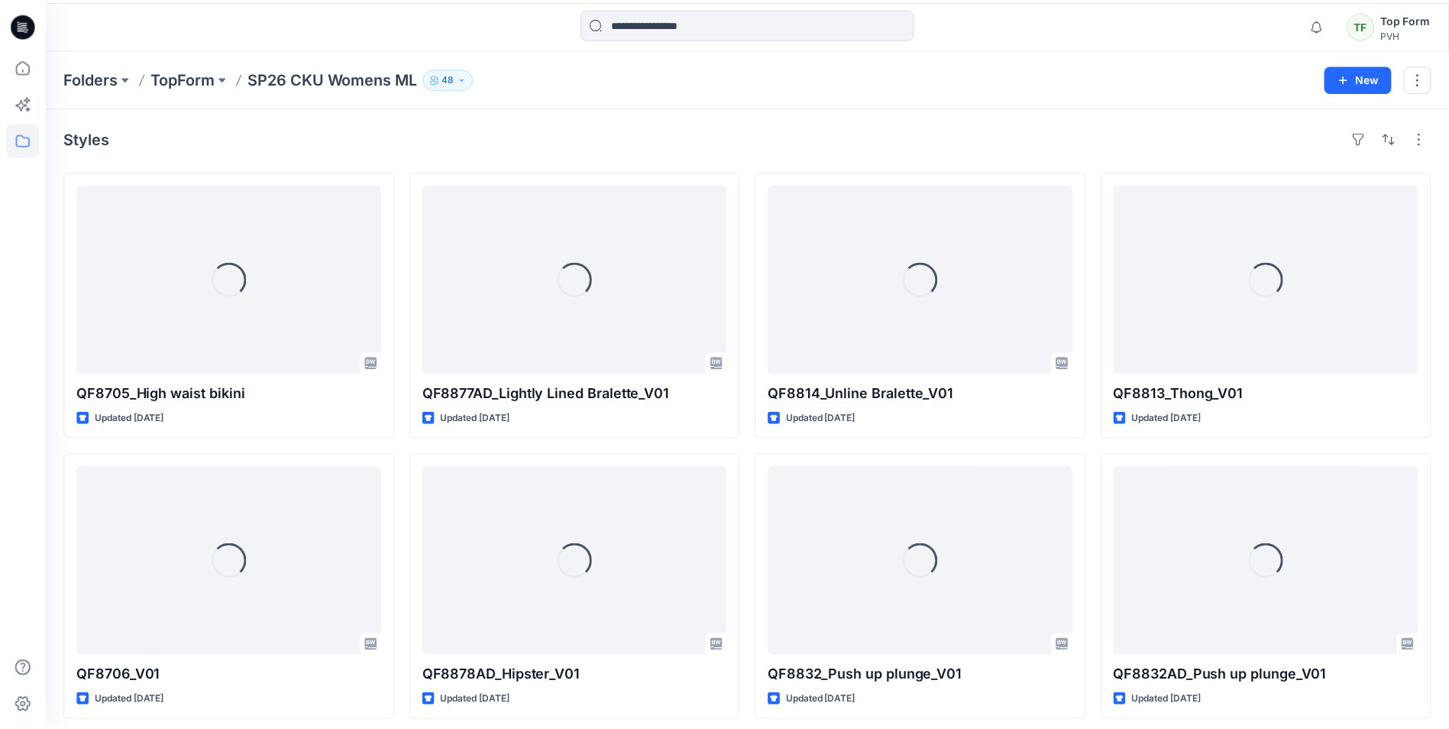
scroll to position [1058, 0]
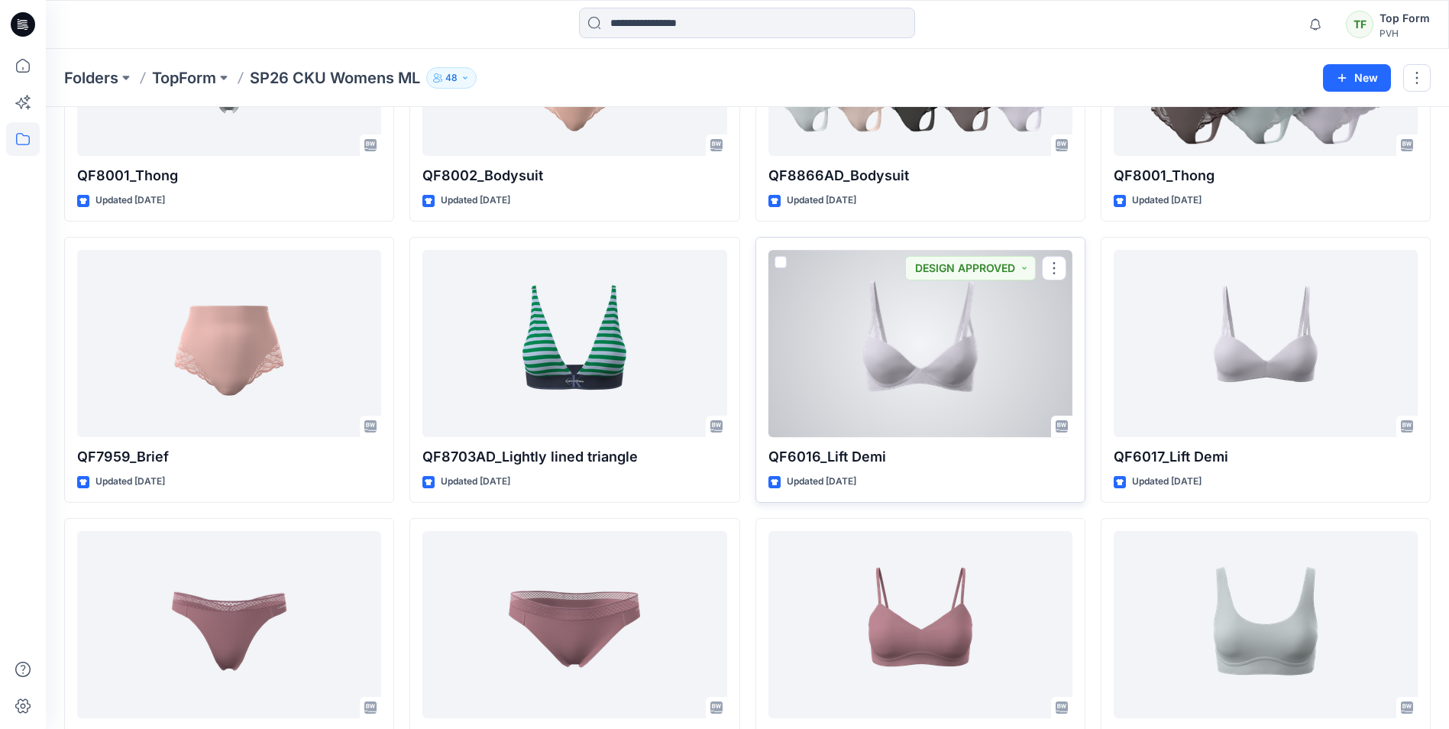
click at [903, 379] on div at bounding box center [920, 343] width 304 height 187
